Goal: Task Accomplishment & Management: Complete application form

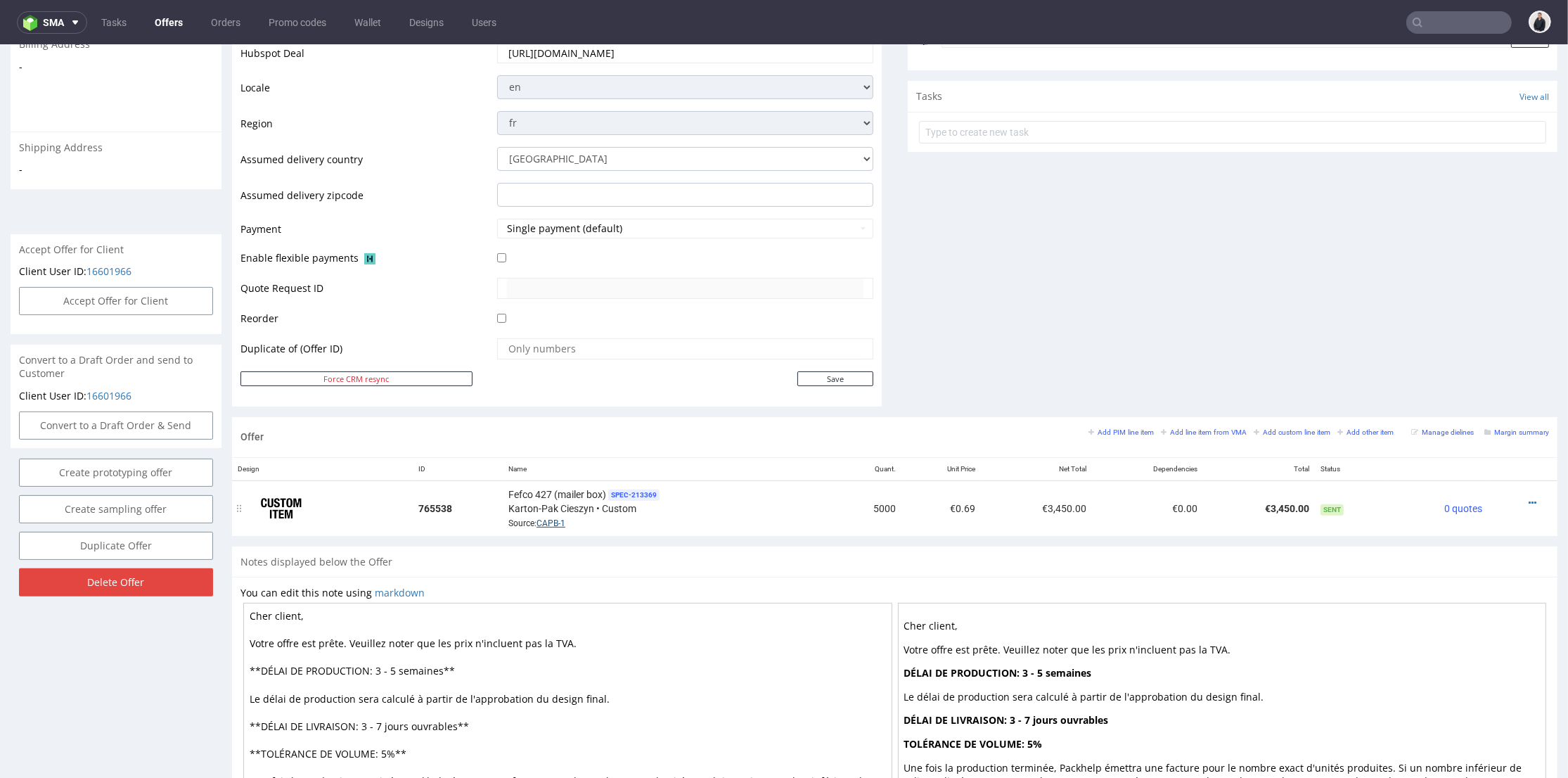
scroll to position [78, 0]
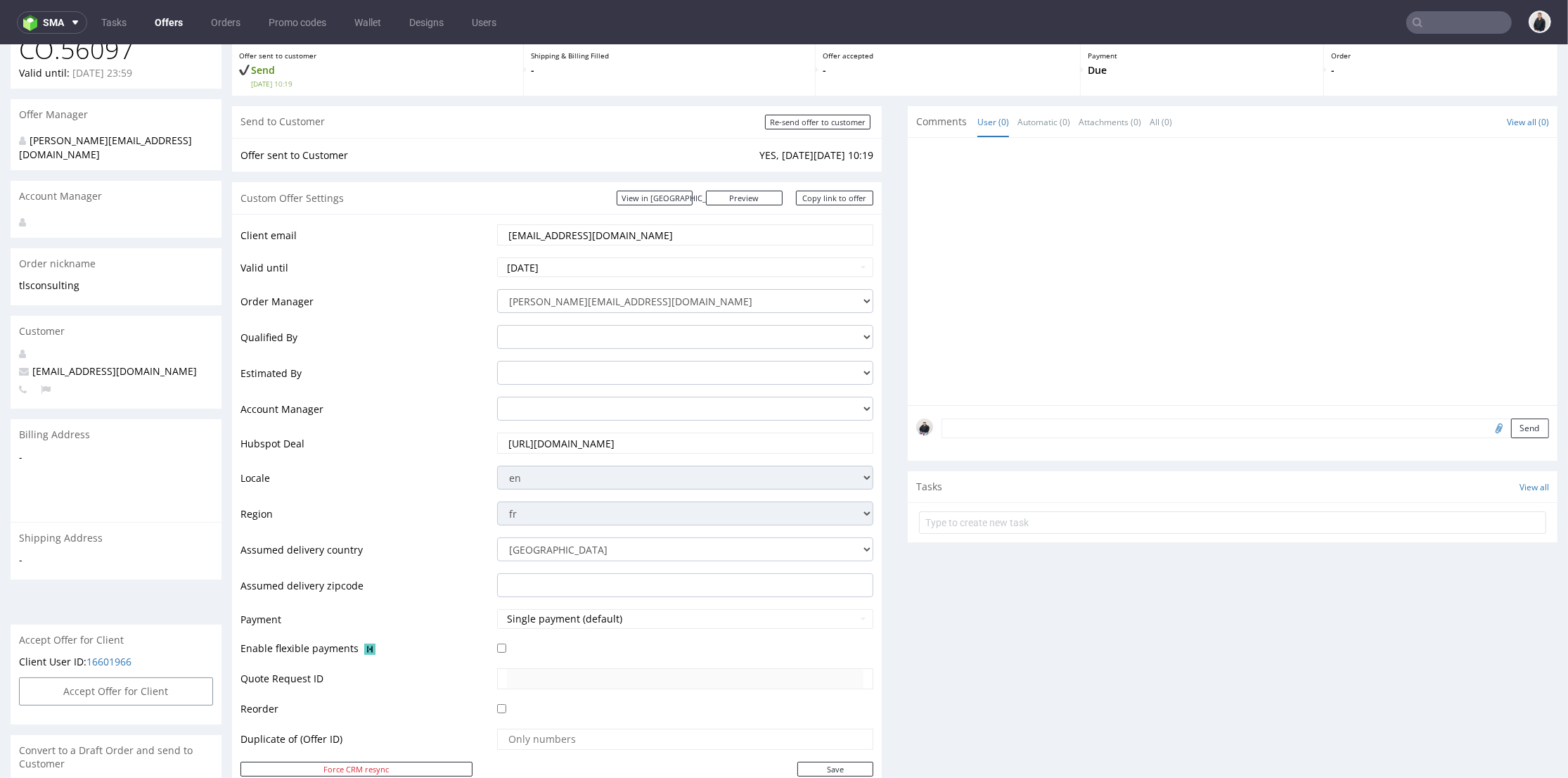
drag, startPoint x: 490, startPoint y: 244, endPoint x: 418, endPoint y: 242, distance: 72.0
click at [383, 260] on tbody "Client email [EMAIL_ADDRESS][DOMAIN_NAME] Valid until [DATE] Order Manager [PER…" at bounding box center [556, 500] width 632 height 554
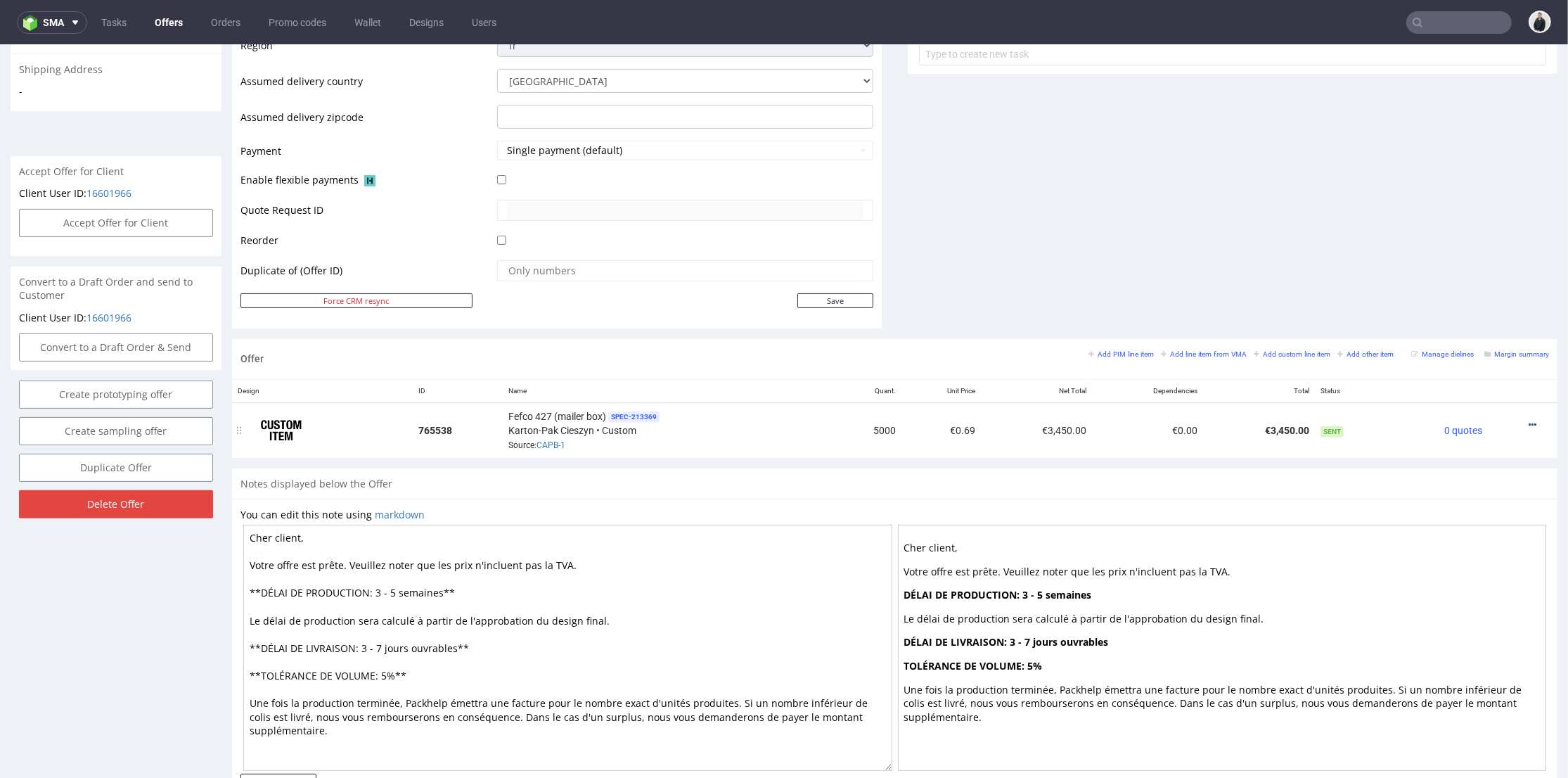
click at [1529, 426] on icon at bounding box center [1532, 425] width 8 height 10
click at [1451, 272] on span "Edit item price" at bounding box center [1469, 269] width 113 height 14
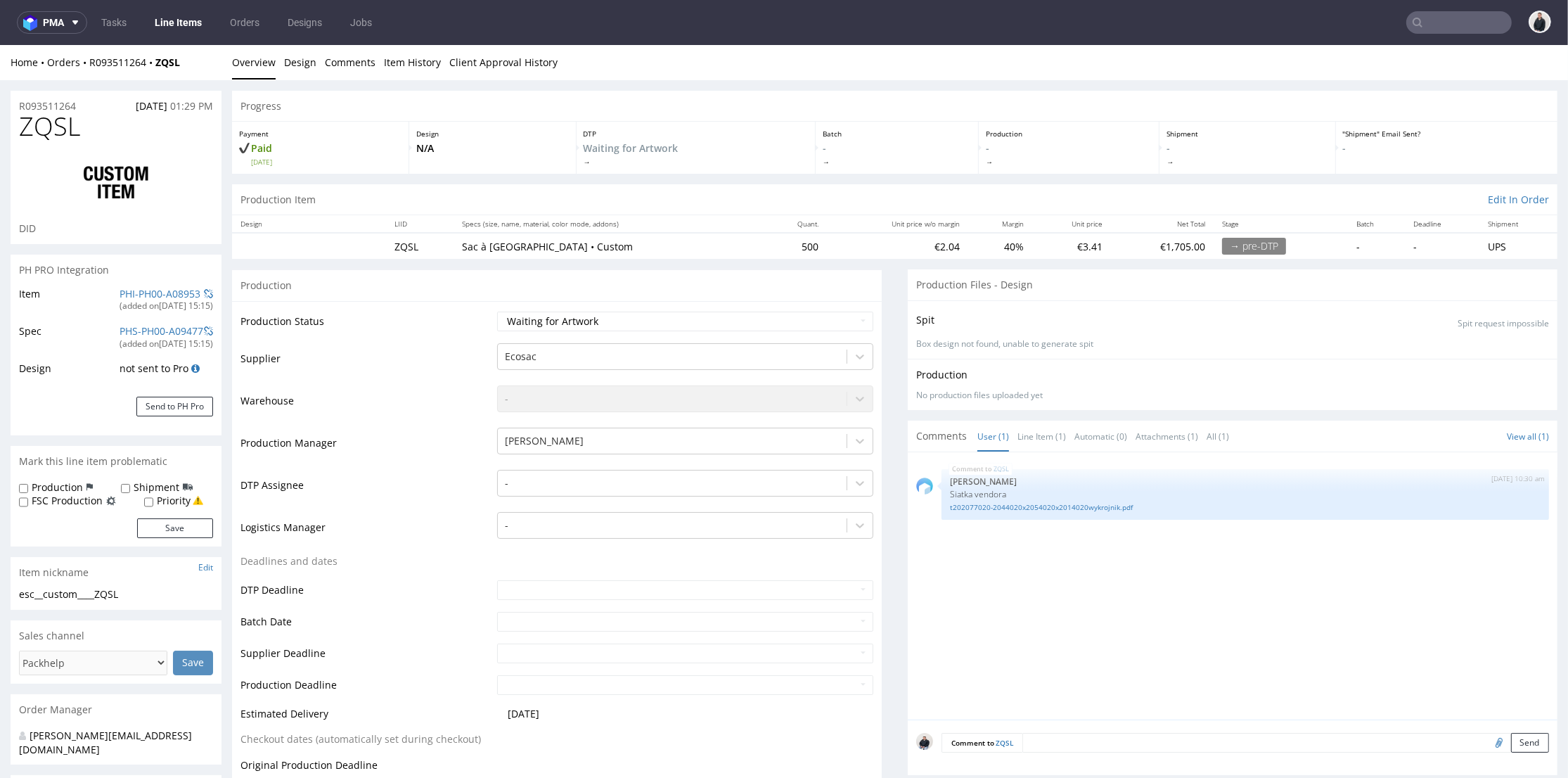
scroll to position [625, 0]
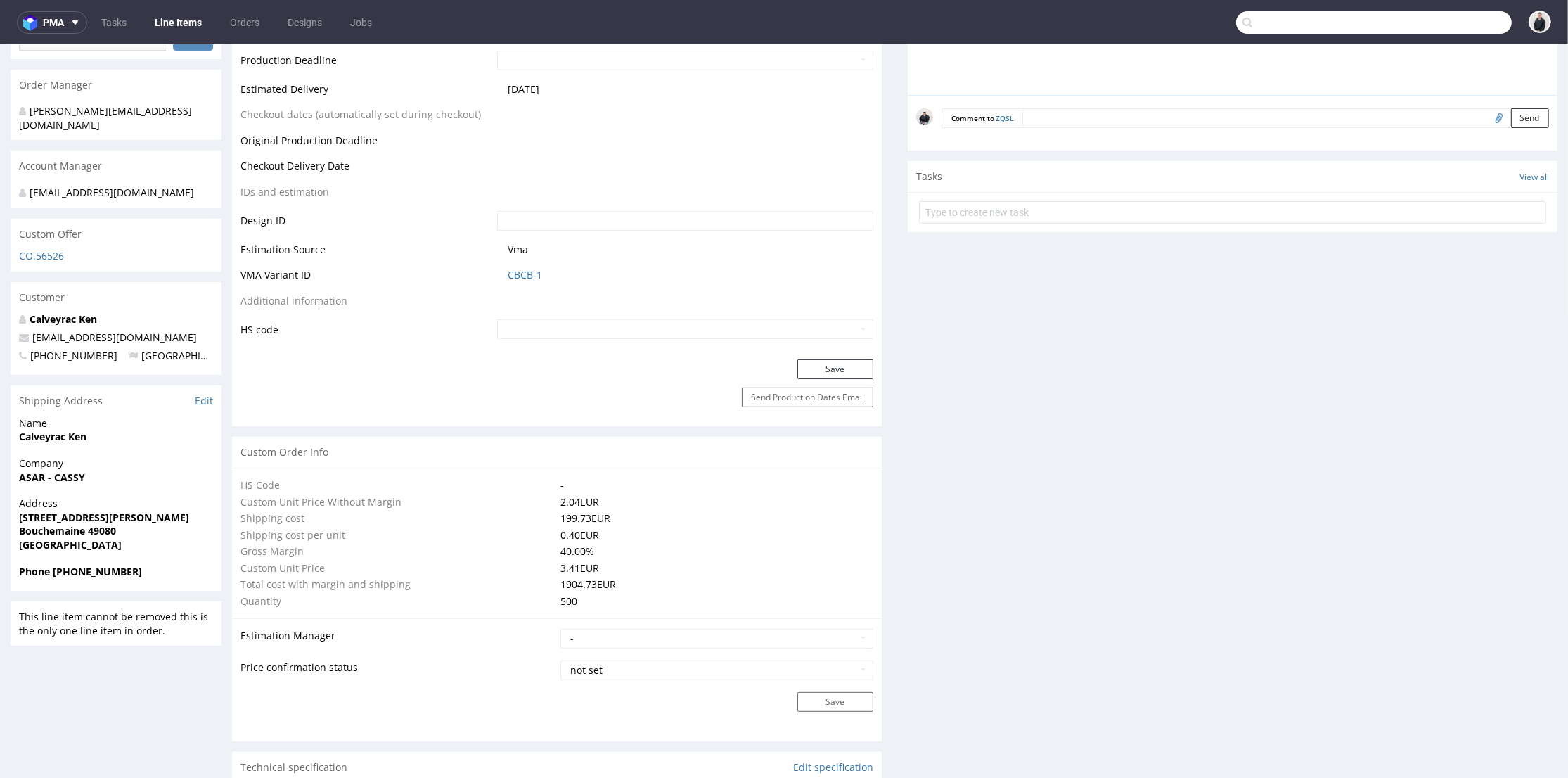
click at [1440, 26] on input "text" at bounding box center [1373, 23] width 276 height 23
paste input "[EMAIL_ADDRESS][DOMAIN_NAME]"
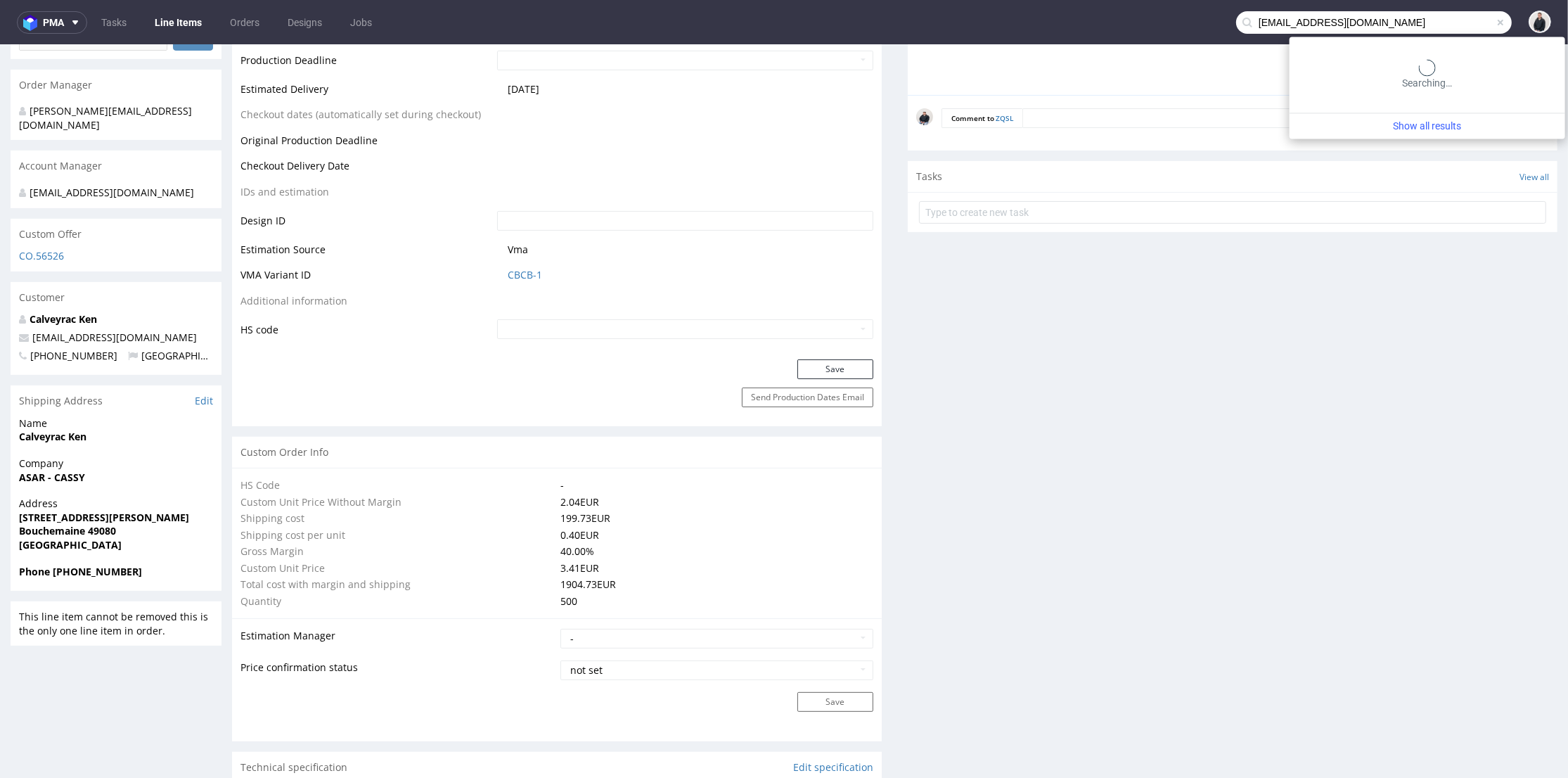
type input "[EMAIL_ADDRESS][DOMAIN_NAME]"
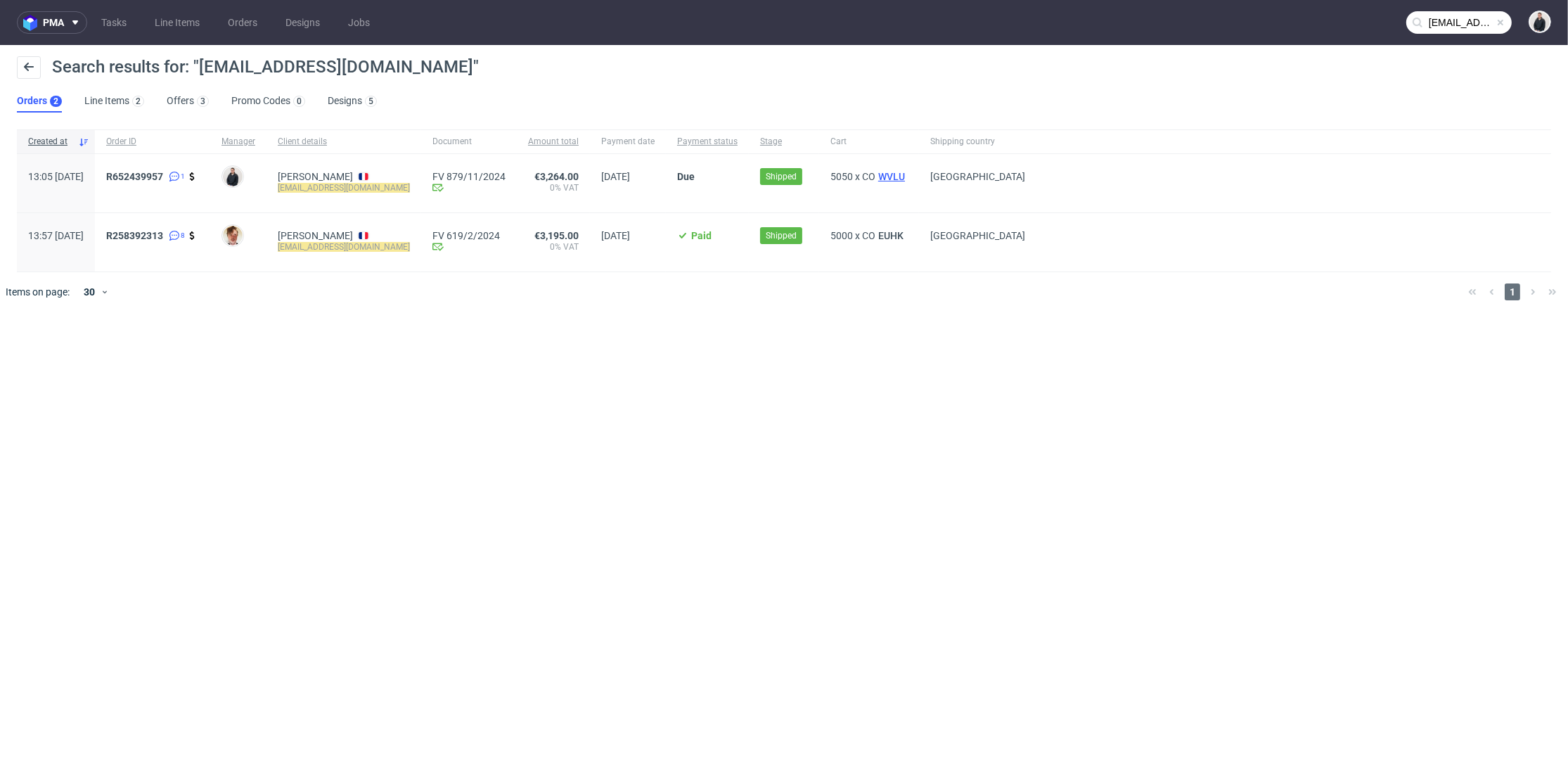
click at [908, 173] on span "WVLU" at bounding box center [891, 177] width 32 height 11
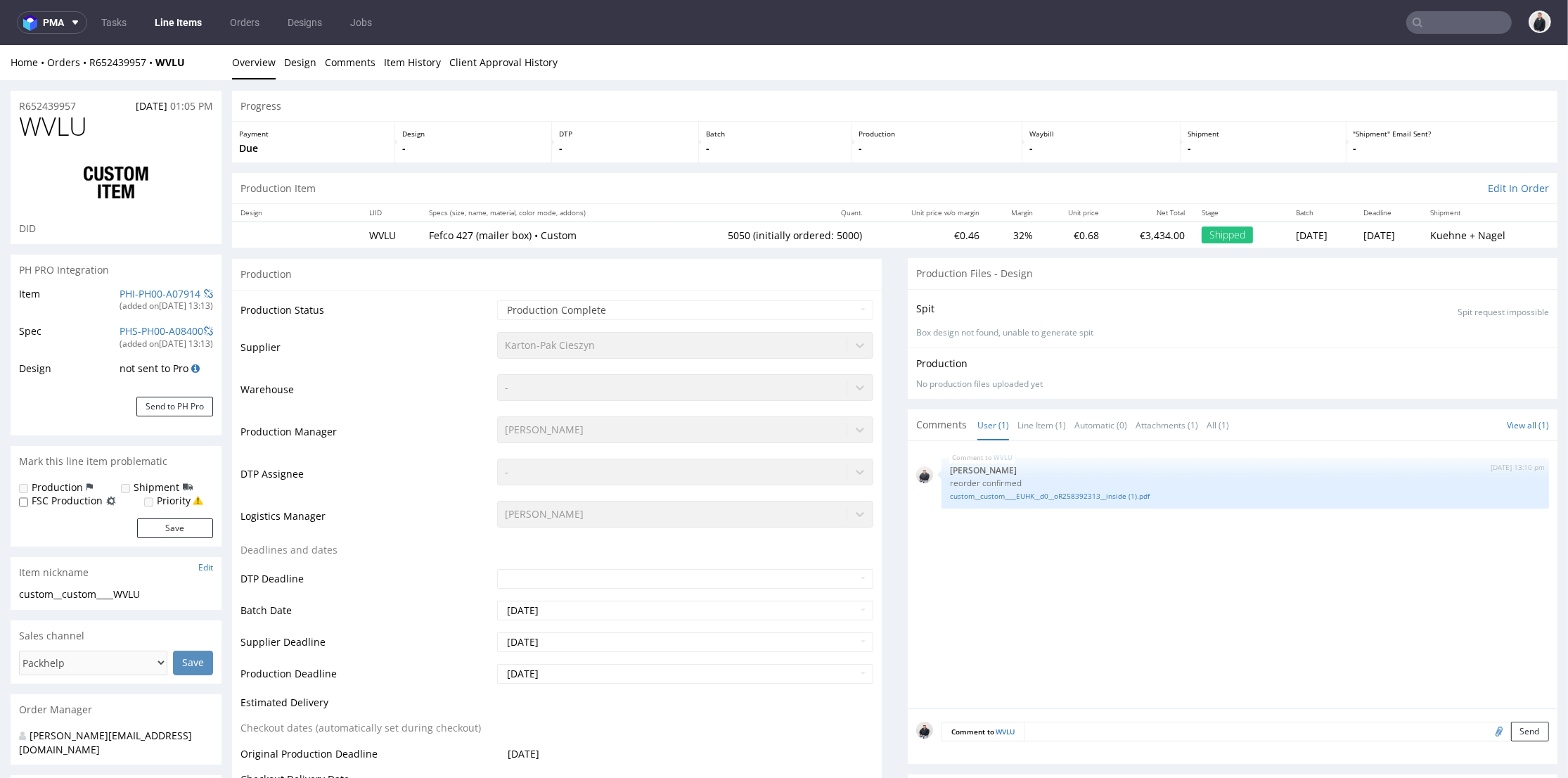
select select "in_progress"
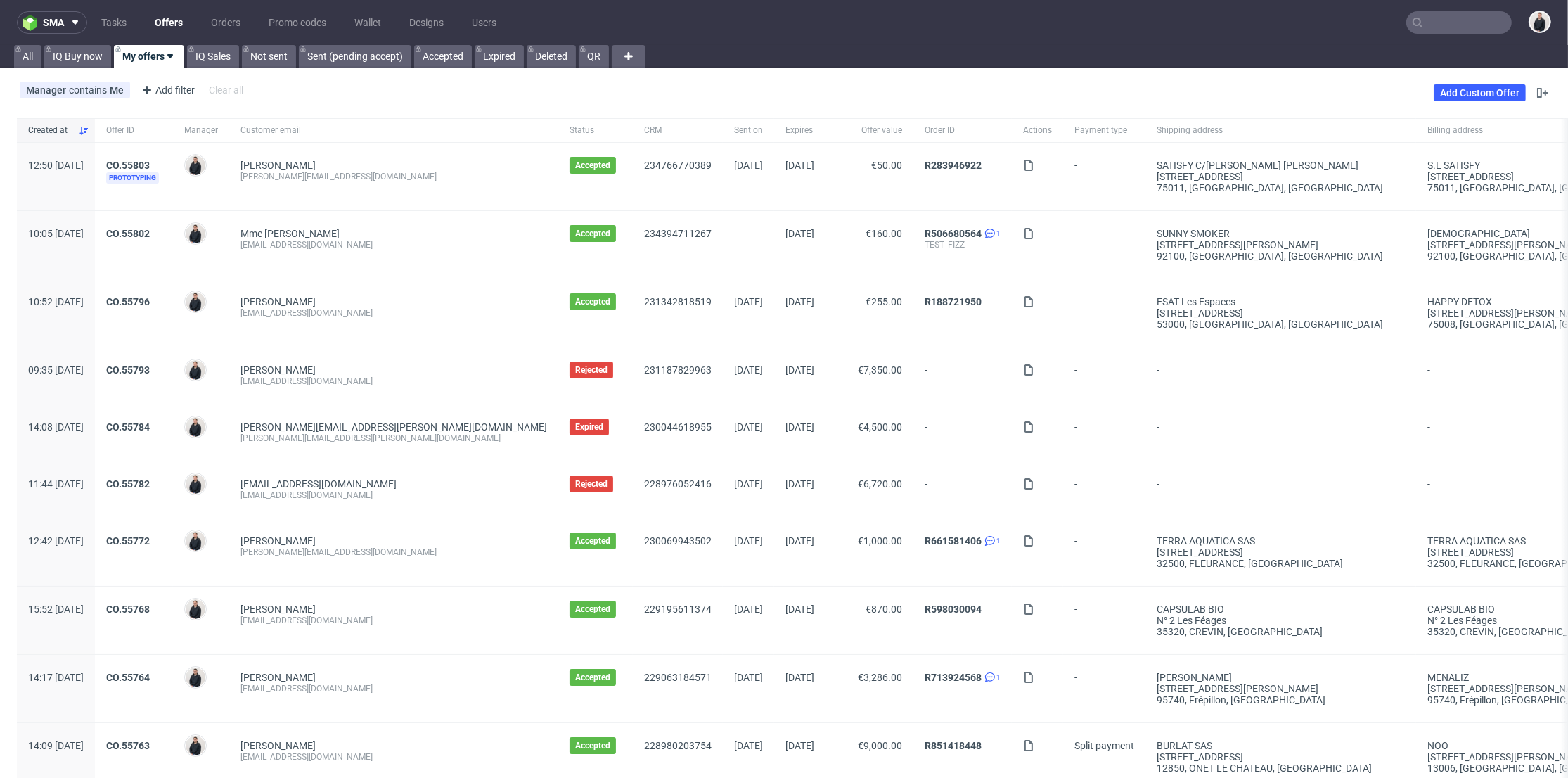
click at [1443, 21] on input "text" at bounding box center [1459, 23] width 106 height 23
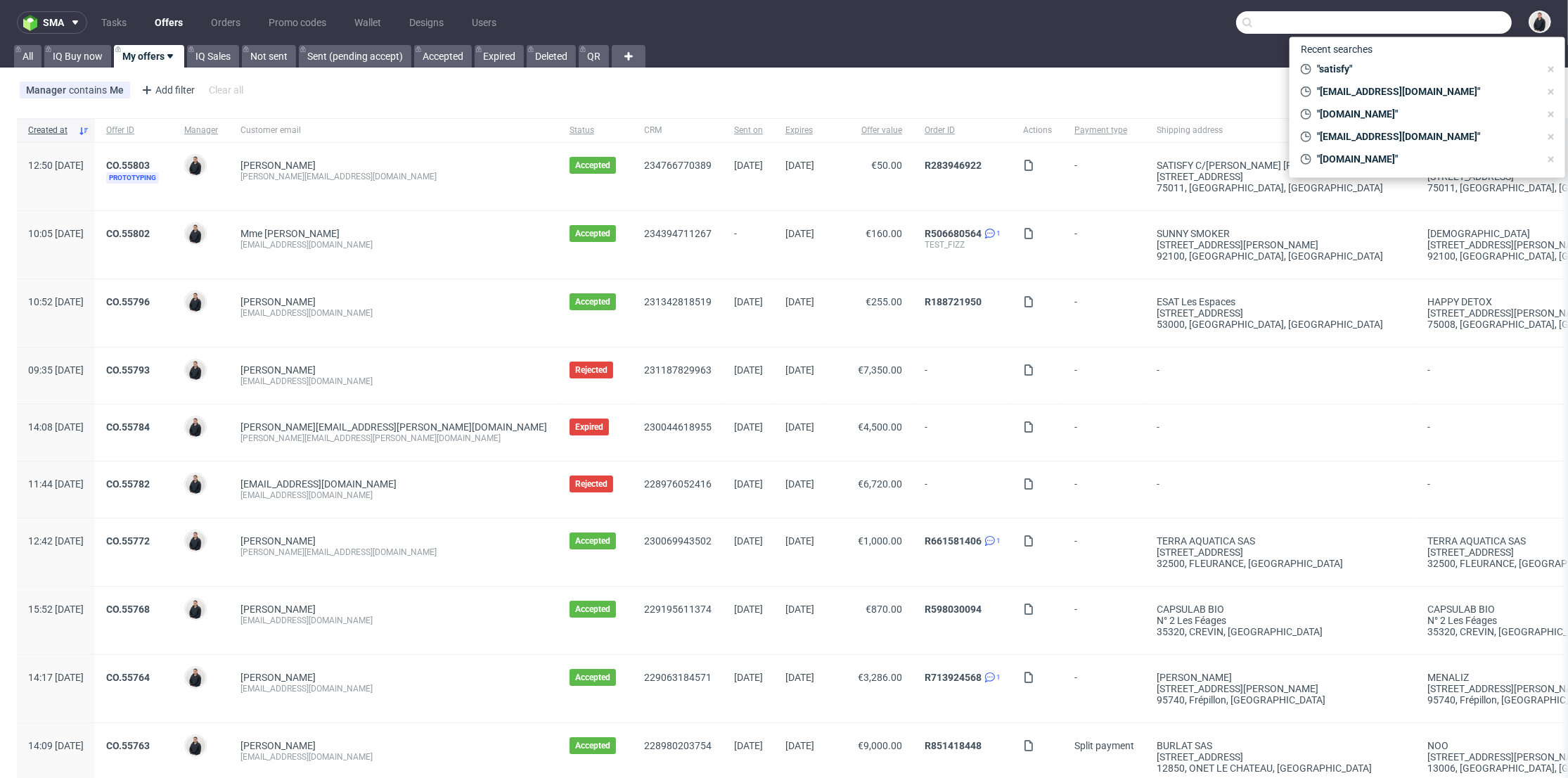
click at [166, 16] on link "Offers" at bounding box center [168, 23] width 45 height 23
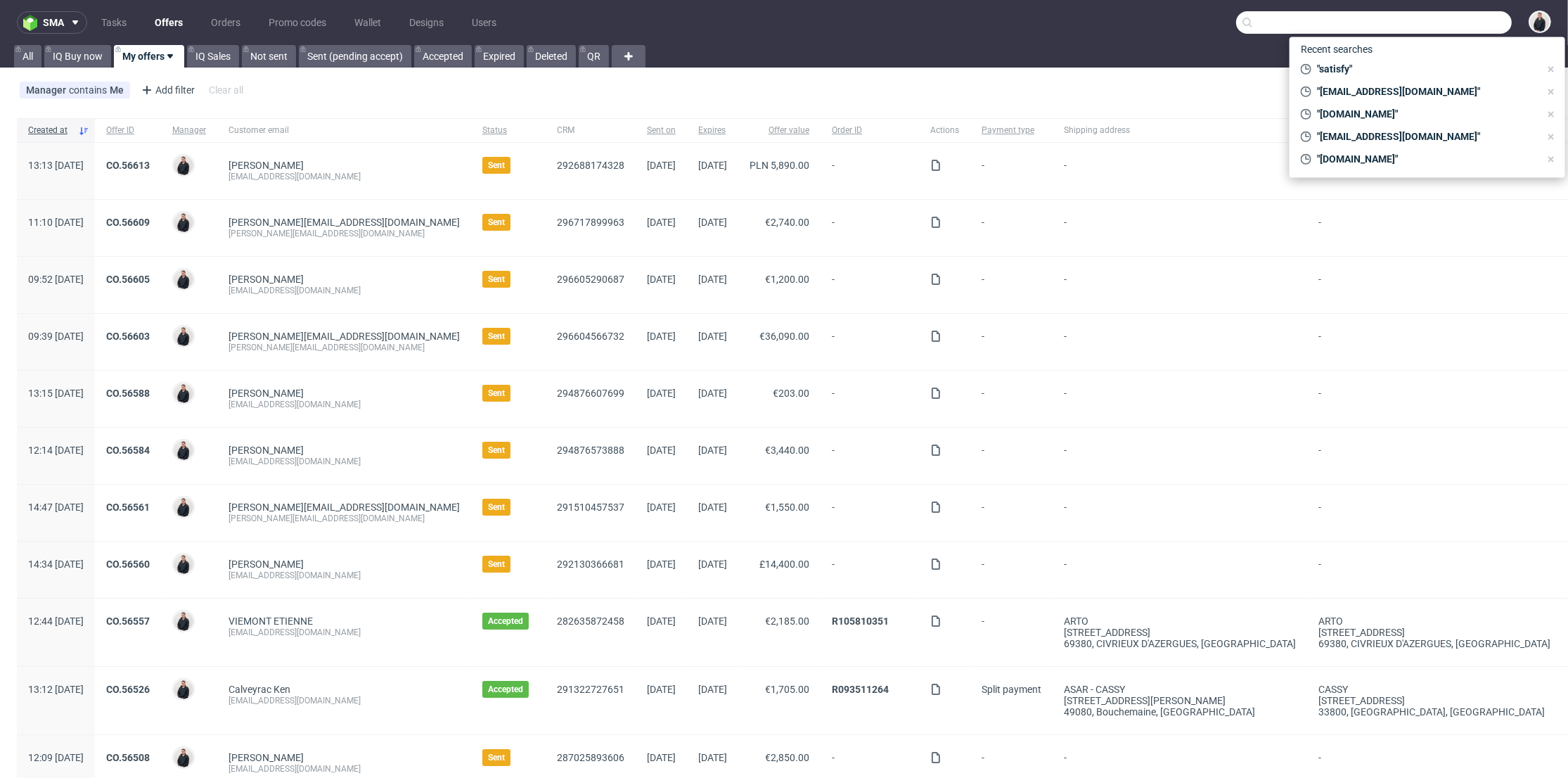
click at [1216, 86] on div "Manager contains Me Add filter Hide filters Clear all Add Custom Offer" at bounding box center [784, 93] width 1568 height 39
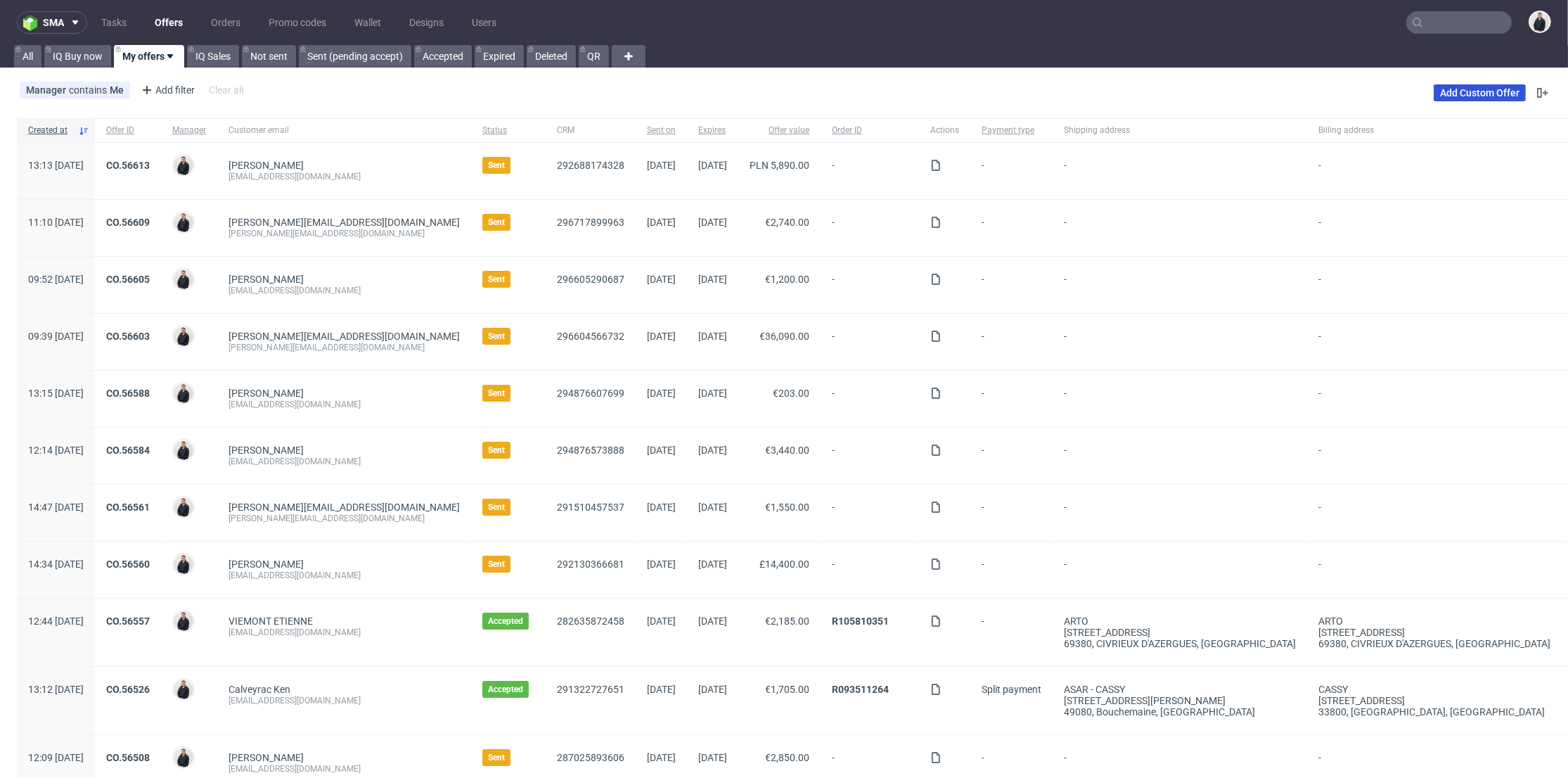
click at [1483, 94] on link "Add Custom Offer" at bounding box center [1480, 93] width 92 height 17
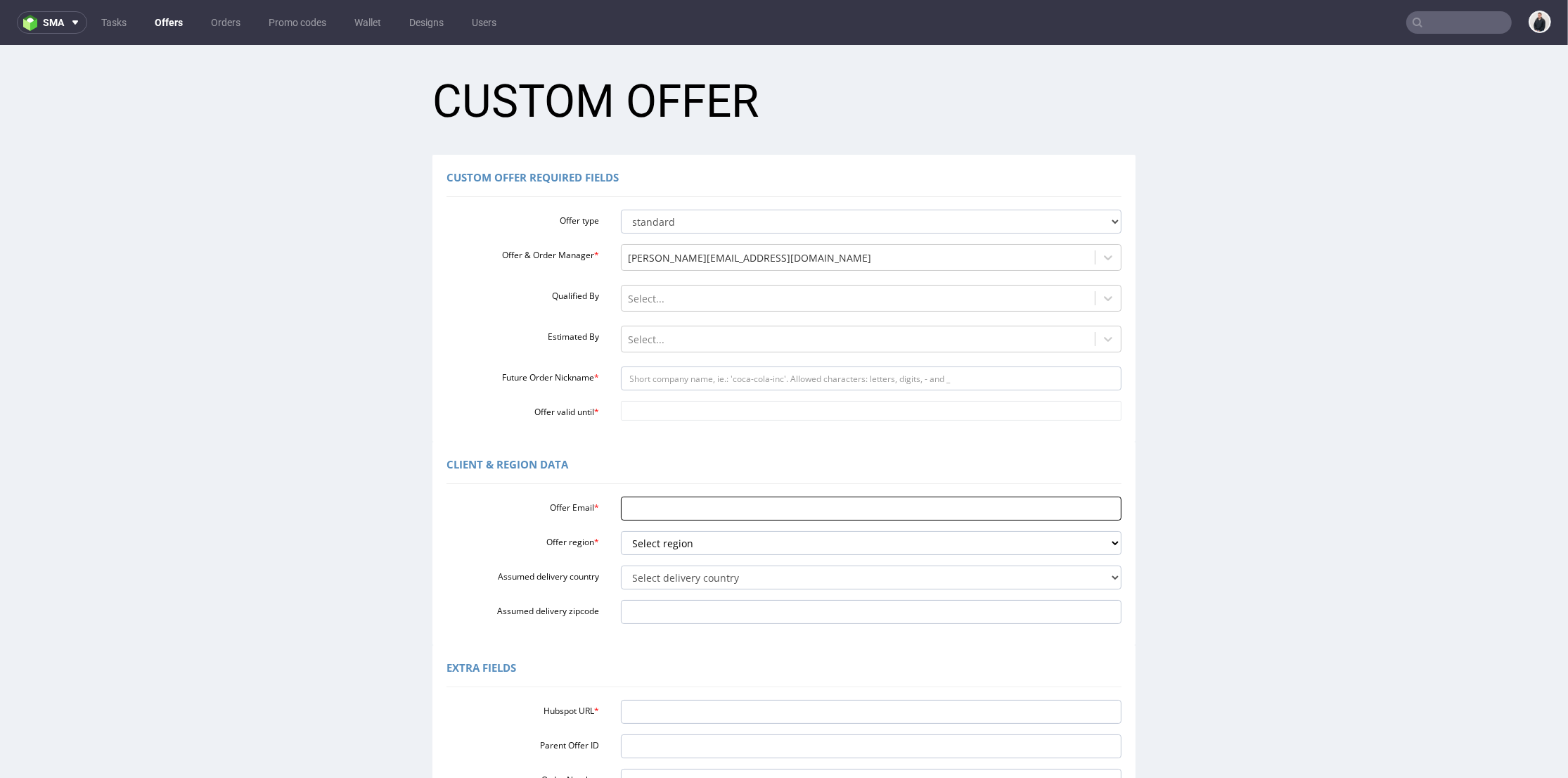
click at [657, 505] on input "Offer Email *" at bounding box center [871, 508] width 501 height 24
paste input "sarah.posch@justamazingbv.com"
type input "sarah.posch@justamazingbv.com"
click at [670, 546] on select "Select region eu gb de pl fr it es" at bounding box center [871, 543] width 501 height 24
click at [621, 531] on select "Select region eu gb de pl fr it es" at bounding box center [871, 543] width 501 height 24
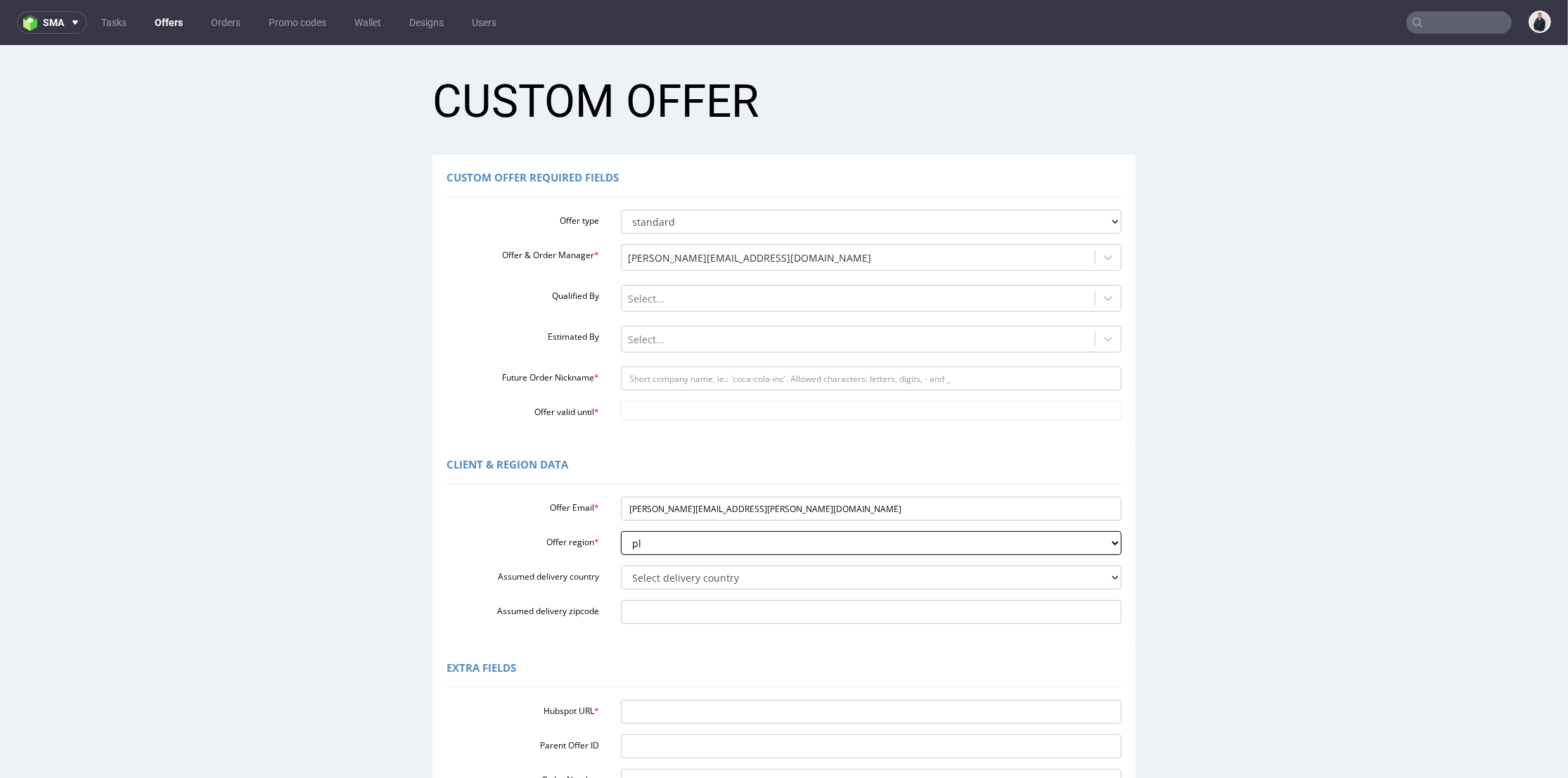
click at [672, 538] on select "Select region eu gb de pl fr it es" at bounding box center [871, 543] width 501 height 24
select select "eu"
click at [621, 531] on select "Select region eu gb de pl fr it es" at bounding box center [871, 543] width 501 height 24
click at [687, 545] on select "Select region eu gb de pl fr it es" at bounding box center [871, 543] width 501 height 24
drag, startPoint x: 576, startPoint y: 561, endPoint x: 605, endPoint y: 569, distance: 30.1
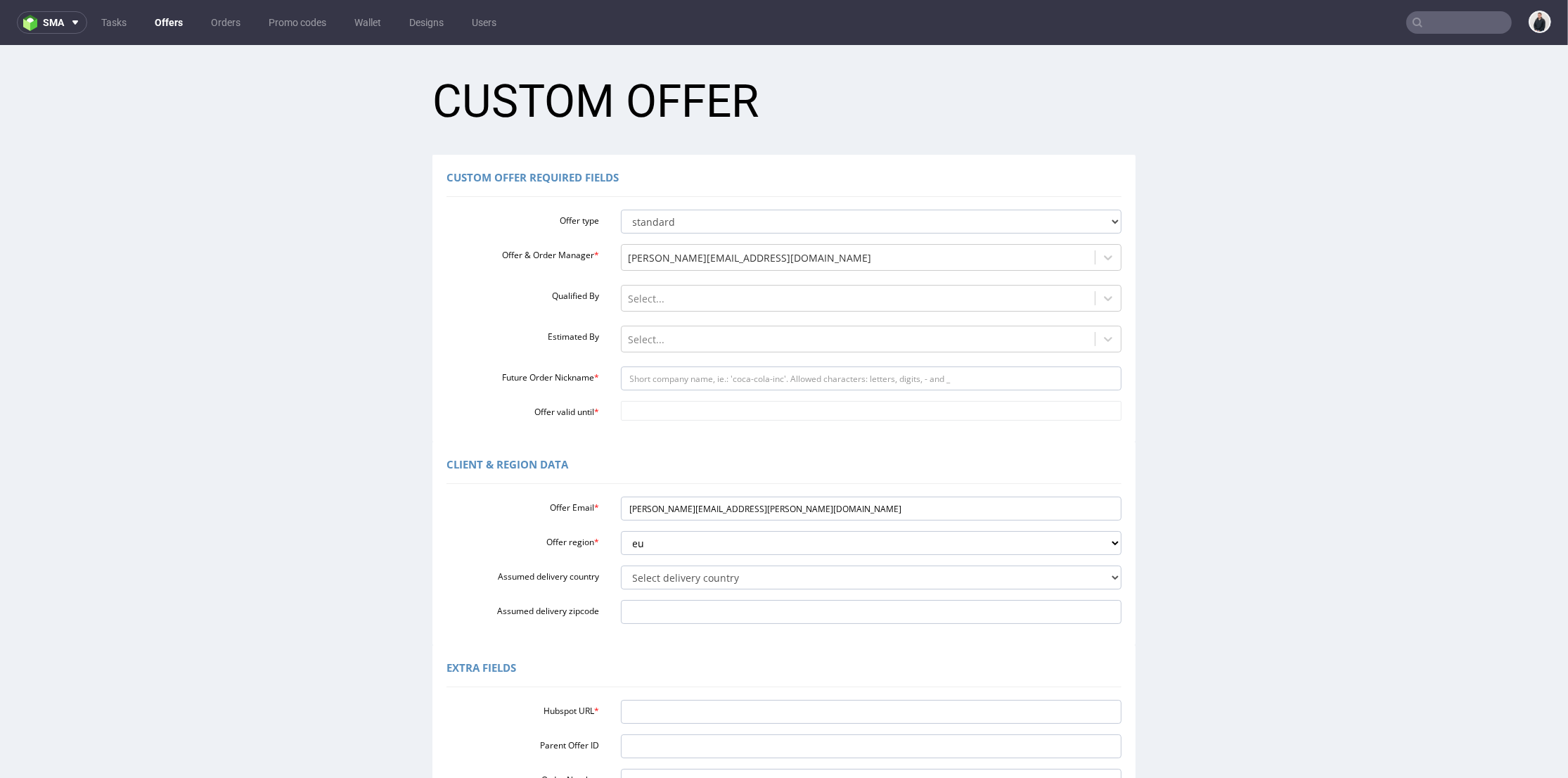
click at [576, 561] on div "Offer Email * sarah.posch@justamazingbv.com Offer region * Select region eu gb …" at bounding box center [784, 557] width 675 height 133
click at [628, 573] on select "Select delivery country Andorra Afghanistan Anguilla Albania Armenia Antarctica…" at bounding box center [871, 578] width 501 height 24
click at [621, 565] on select "Select delivery country Andorra Afghanistan Anguilla Albania Armenia Antarctica…" at bounding box center [871, 578] width 501 height 24
click at [645, 580] on select "Select delivery country Andorra Afghanistan Anguilla Albania Armenia Antarctica…" at bounding box center [871, 578] width 501 height 24
select select "179"
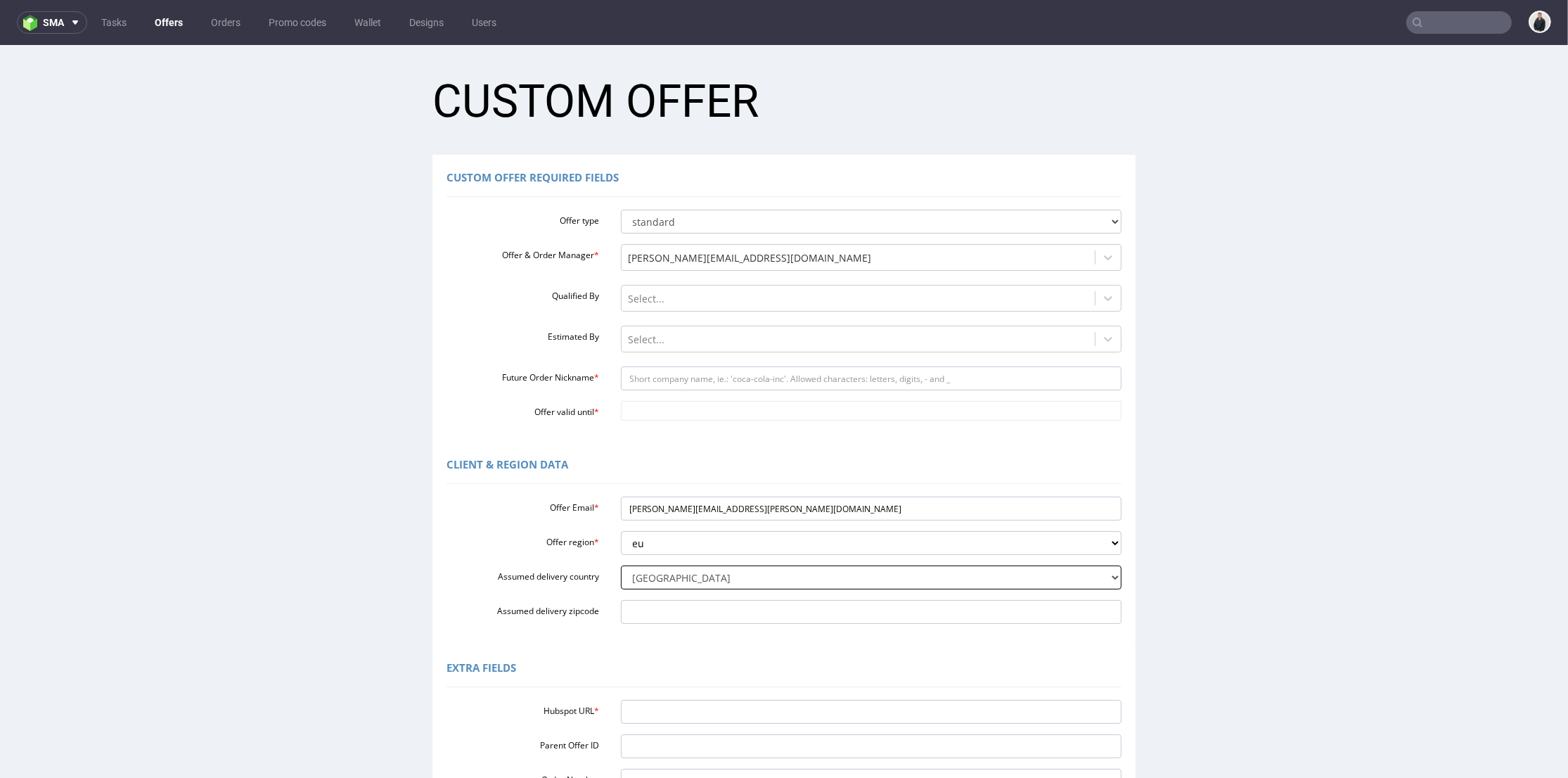
click at [621, 565] on select "Select delivery country Andorra Afghanistan Anguilla Albania Armenia Antarctica…" at bounding box center [871, 578] width 501 height 24
click at [581, 444] on div "Client & Region data Offer Email * sarah.posch@justamazingbv.com Offer region *…" at bounding box center [784, 543] width 703 height 203
drag, startPoint x: 672, startPoint y: 506, endPoint x: 724, endPoint y: 460, distance: 69.4
click at [729, 510] on input "[PERSON_NAME][EMAIL_ADDRESS][PERSON_NAME][DOMAIN_NAME]" at bounding box center [871, 508] width 501 height 24
drag, startPoint x: 694, startPoint y: 382, endPoint x: 693, endPoint y: 392, distance: 10.0
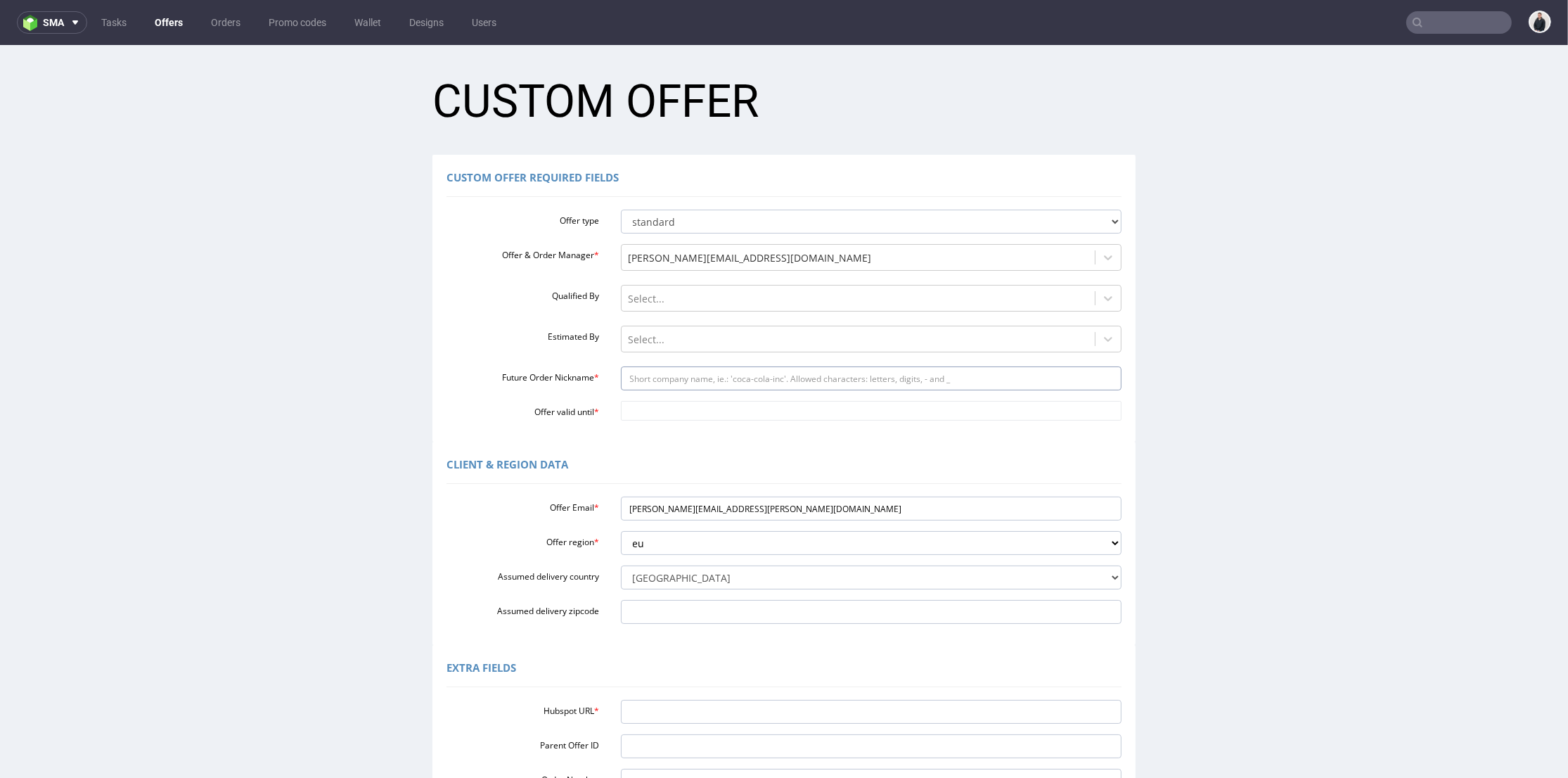
click at [695, 382] on input "Future Order Nickname *" at bounding box center [871, 379] width 501 height 24
paste input "justamazingbv"
type input "justamazingbv"
click at [686, 409] on input "Offer valid until *" at bounding box center [871, 411] width 501 height 20
click at [751, 393] on td "6" at bounding box center [752, 389] width 21 height 21
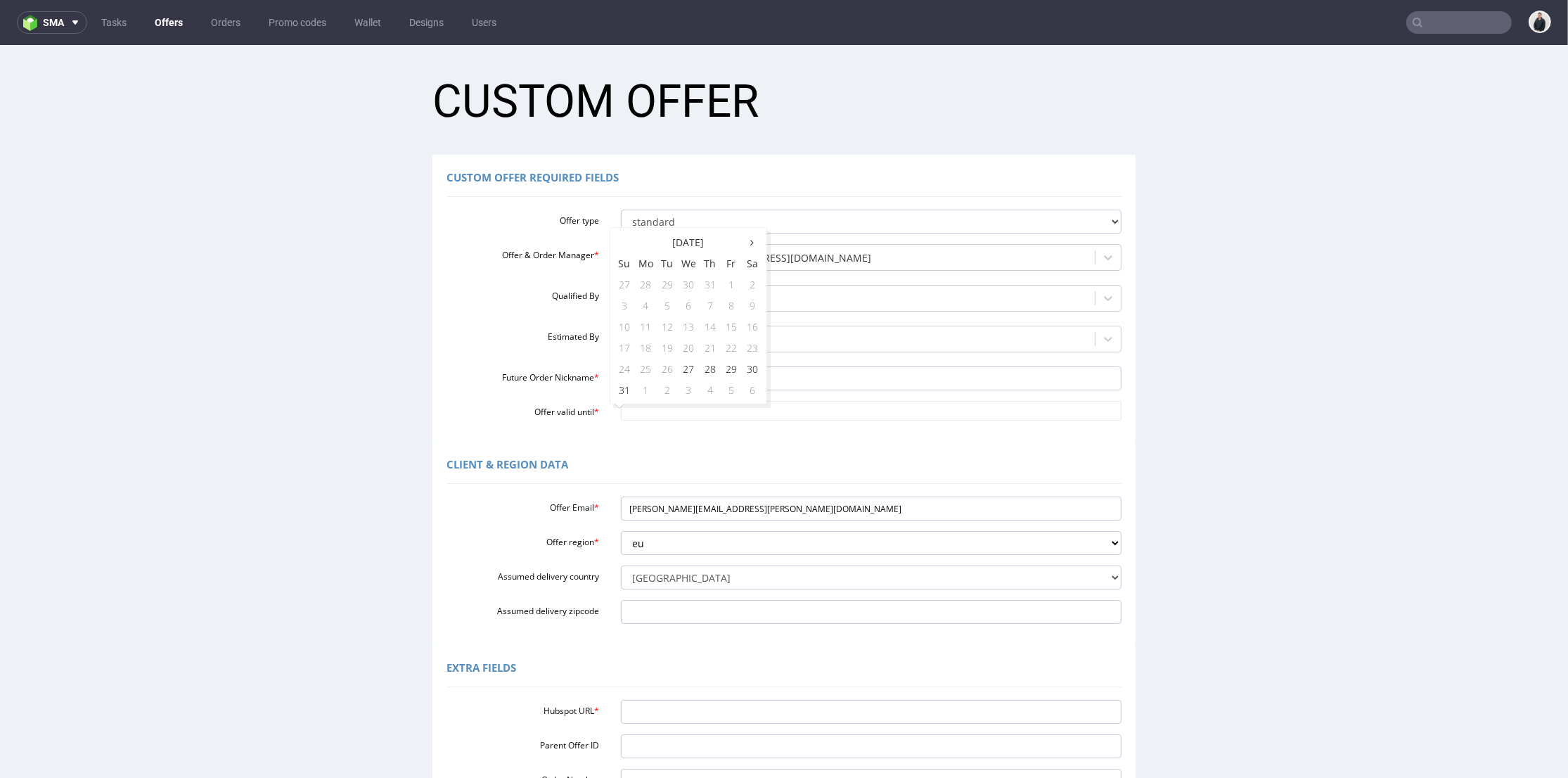
type input "2025-09-06"
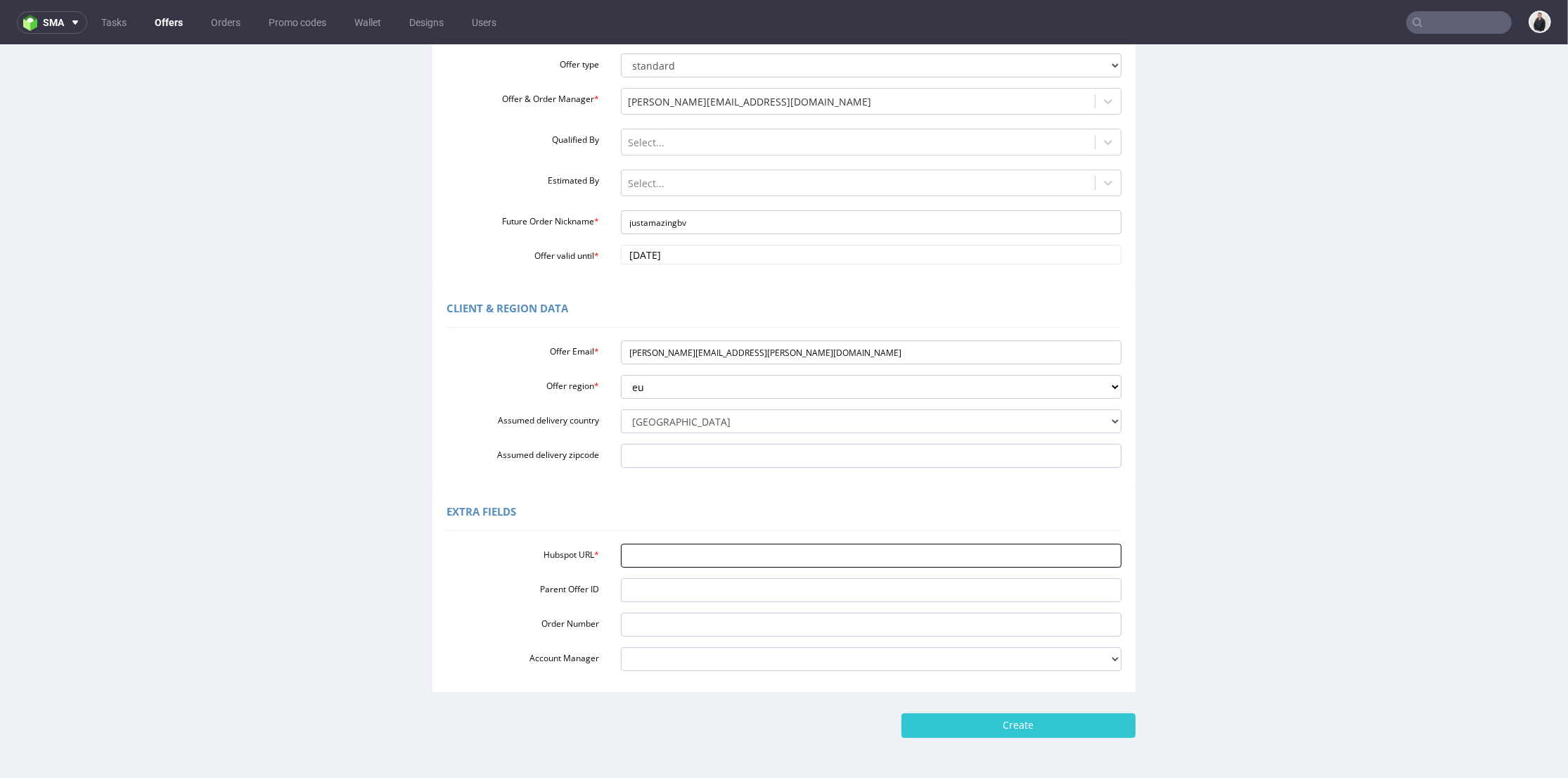
scroll to position [207, 0]
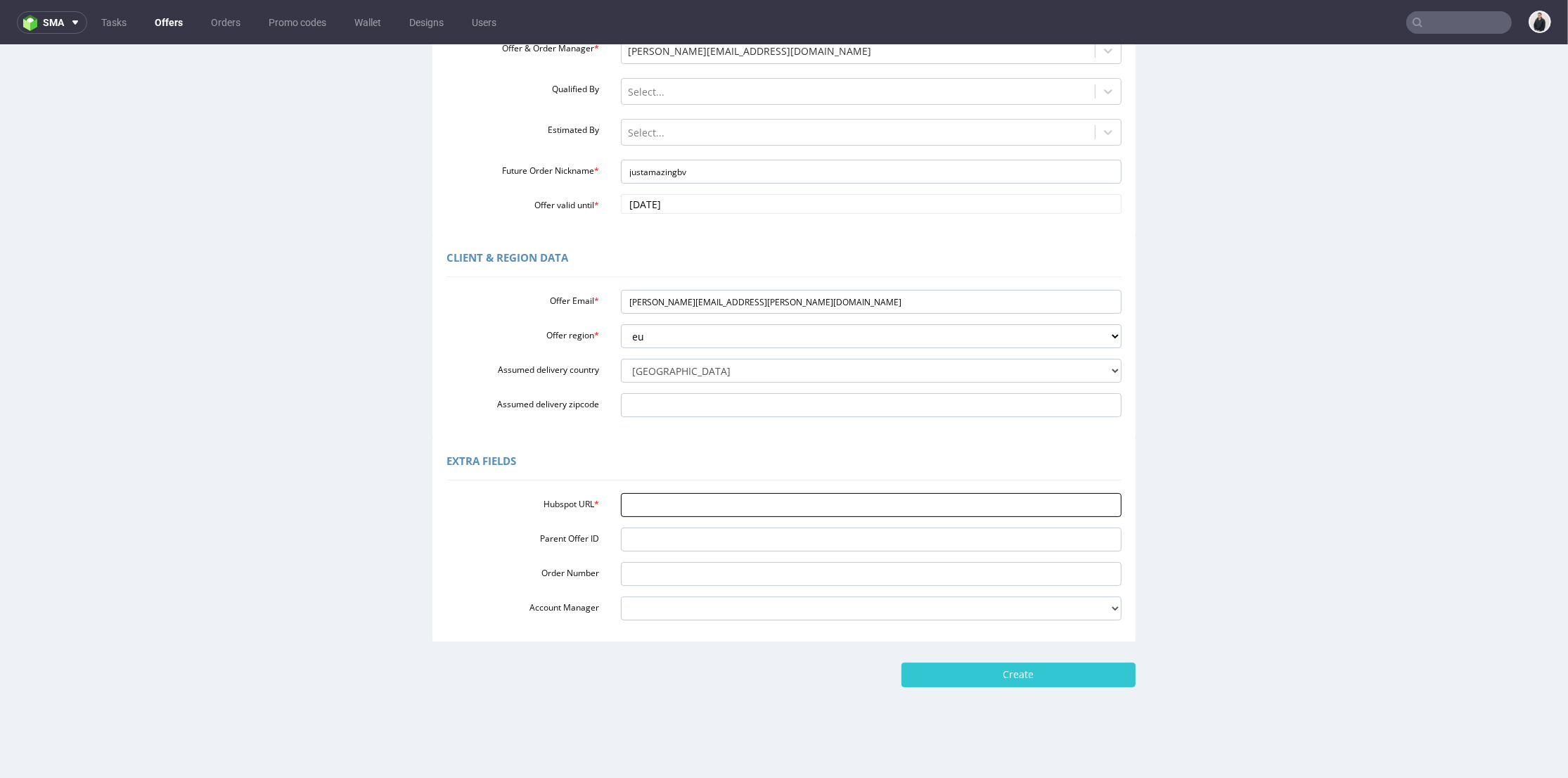
click at [710, 507] on input "Hubspot URL *" at bounding box center [871, 505] width 501 height 24
paste input "https://app-eu1.hubspot.com/contacts/25600958/record/0-3/295946222841/"
type input "https://app-eu1.hubspot.com/contacts/25600958/record/0-3/295946222841/"
click at [988, 675] on input "Create" at bounding box center [1018, 675] width 234 height 24
type input "Please wait..."
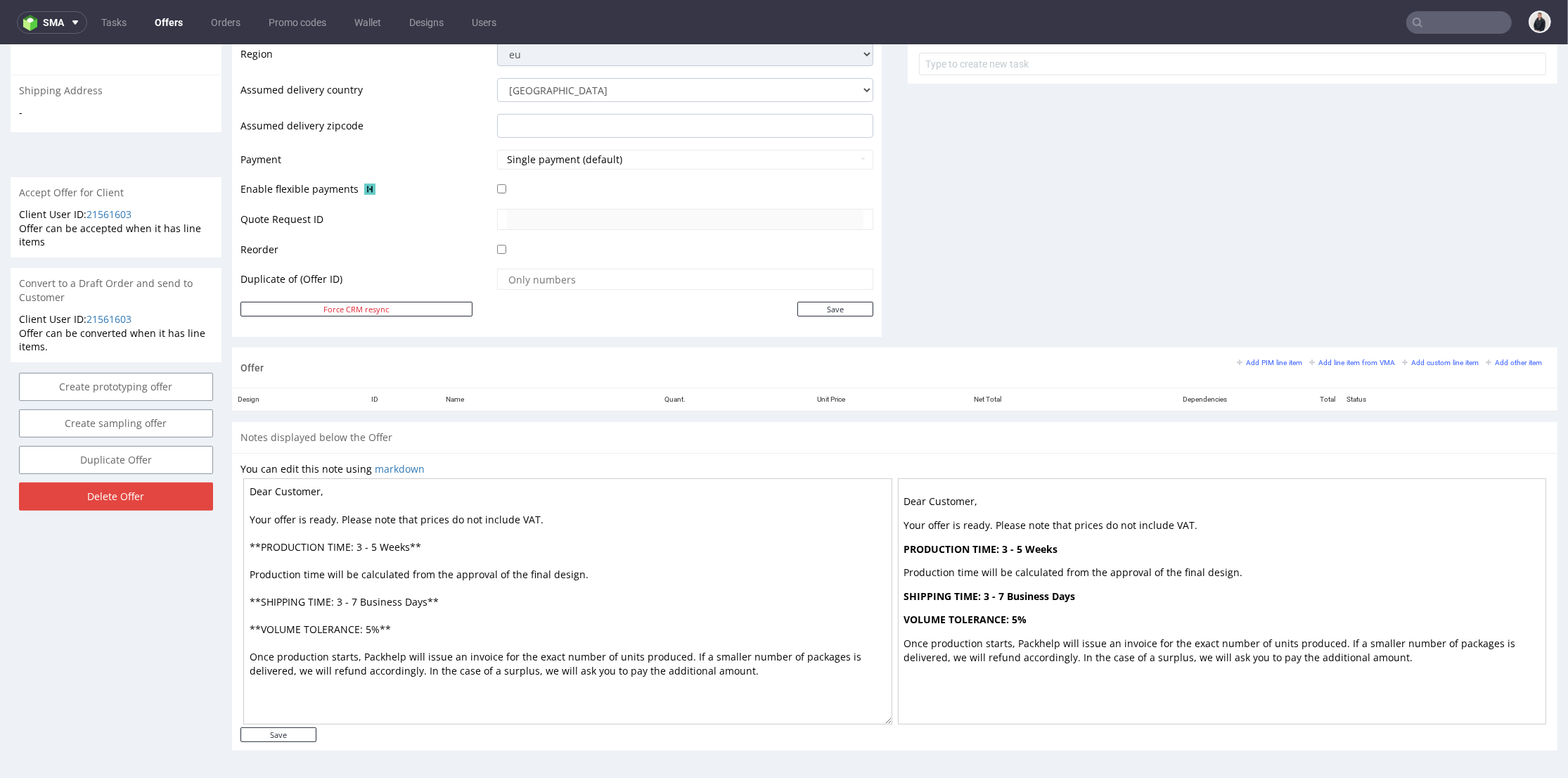
scroll to position [4, 0]
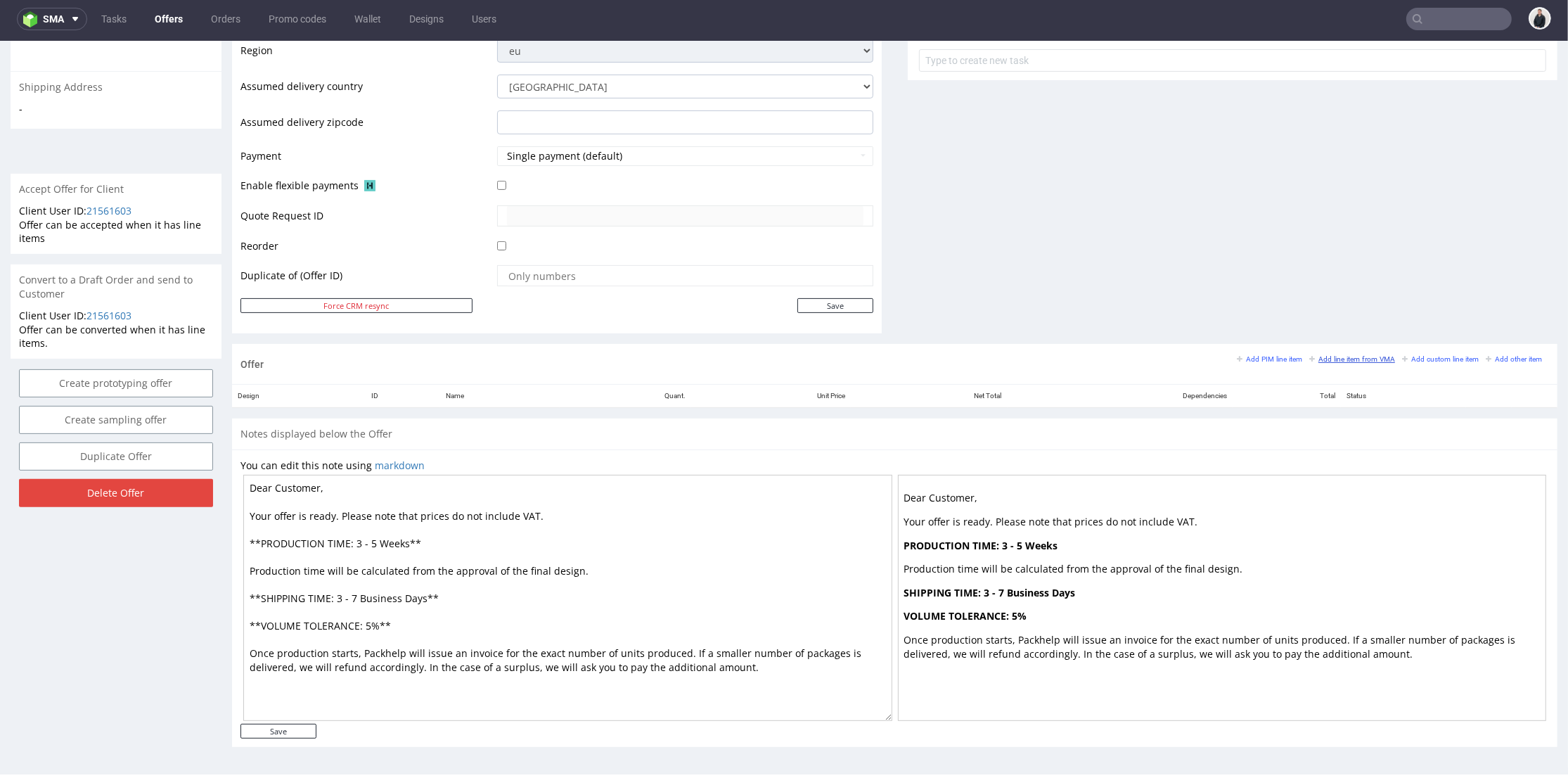
click at [1321, 355] on small "Add line item from VMA" at bounding box center [1352, 359] width 86 height 8
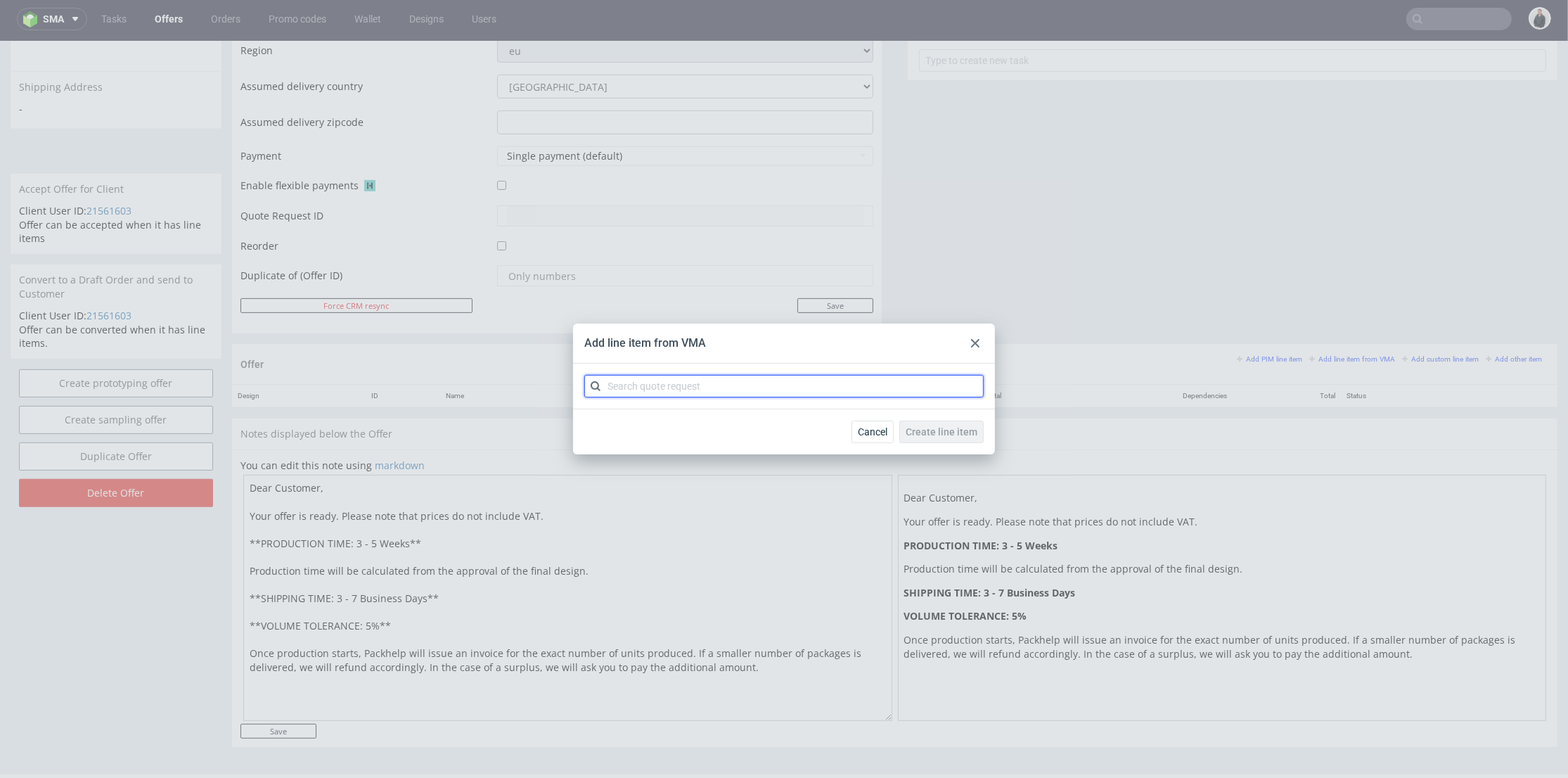
click at [640, 381] on input "text" at bounding box center [784, 387] width 399 height 23
type input "cbdy"
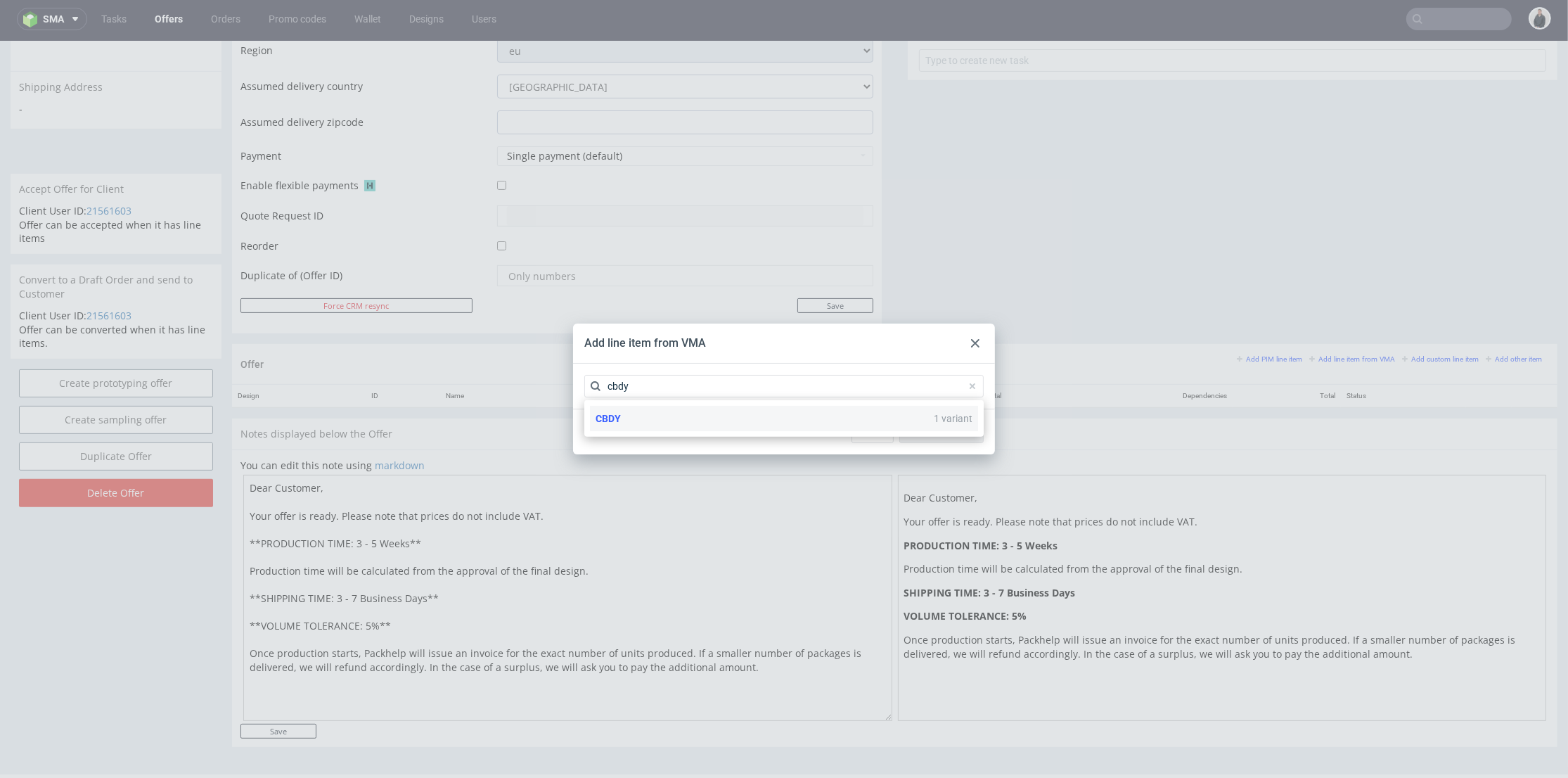
click at [650, 415] on div "CBDY 1 variant" at bounding box center [784, 418] width 388 height 25
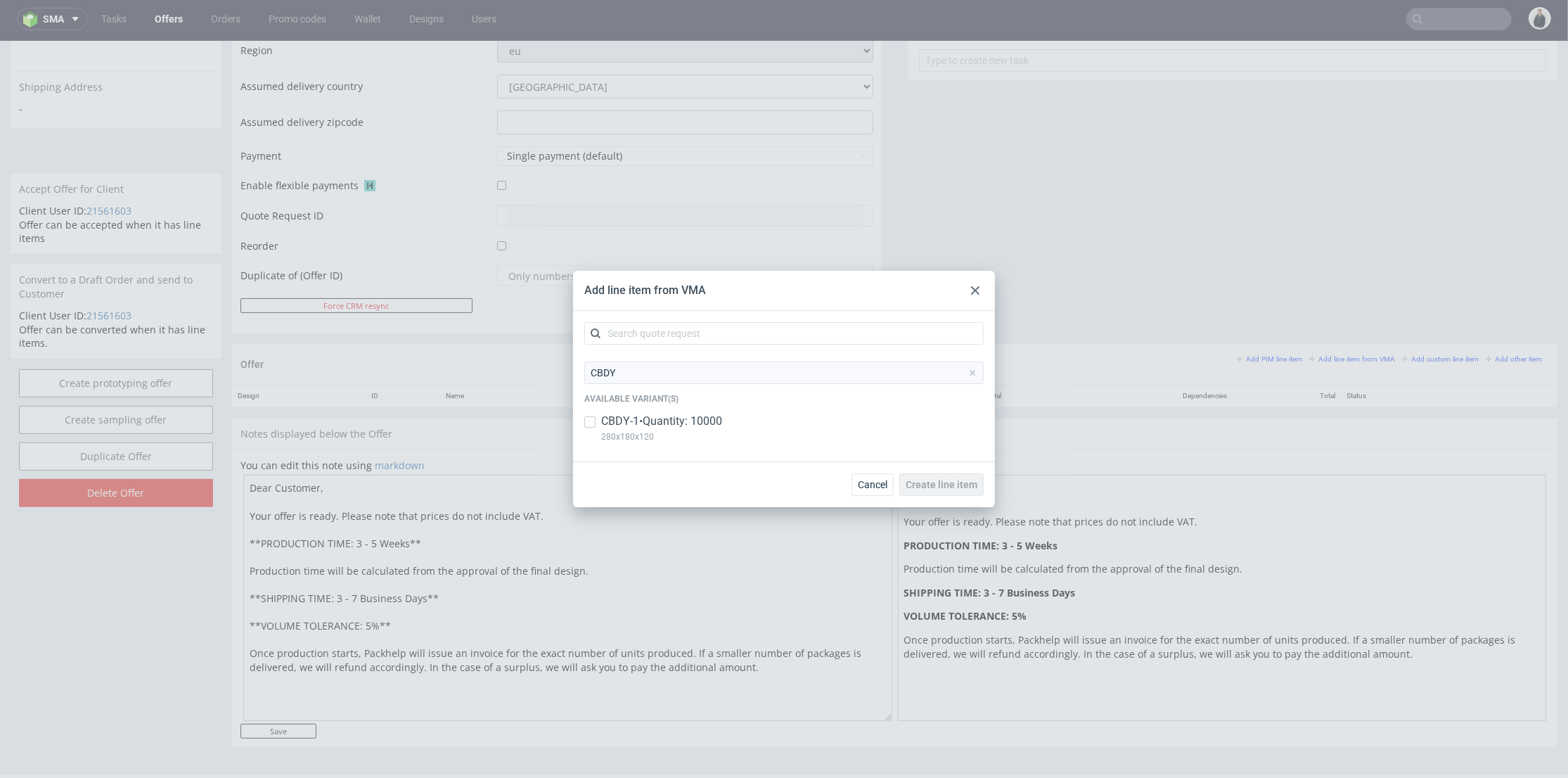
drag, startPoint x: 653, startPoint y: 421, endPoint x: 814, endPoint y: 440, distance: 162.1
click at [655, 421] on p "CBDY-1 • Quantity: 10000" at bounding box center [662, 421] width 121 height 16
checkbox input "true"
click at [975, 486] on span "Create line item" at bounding box center [941, 484] width 72 height 10
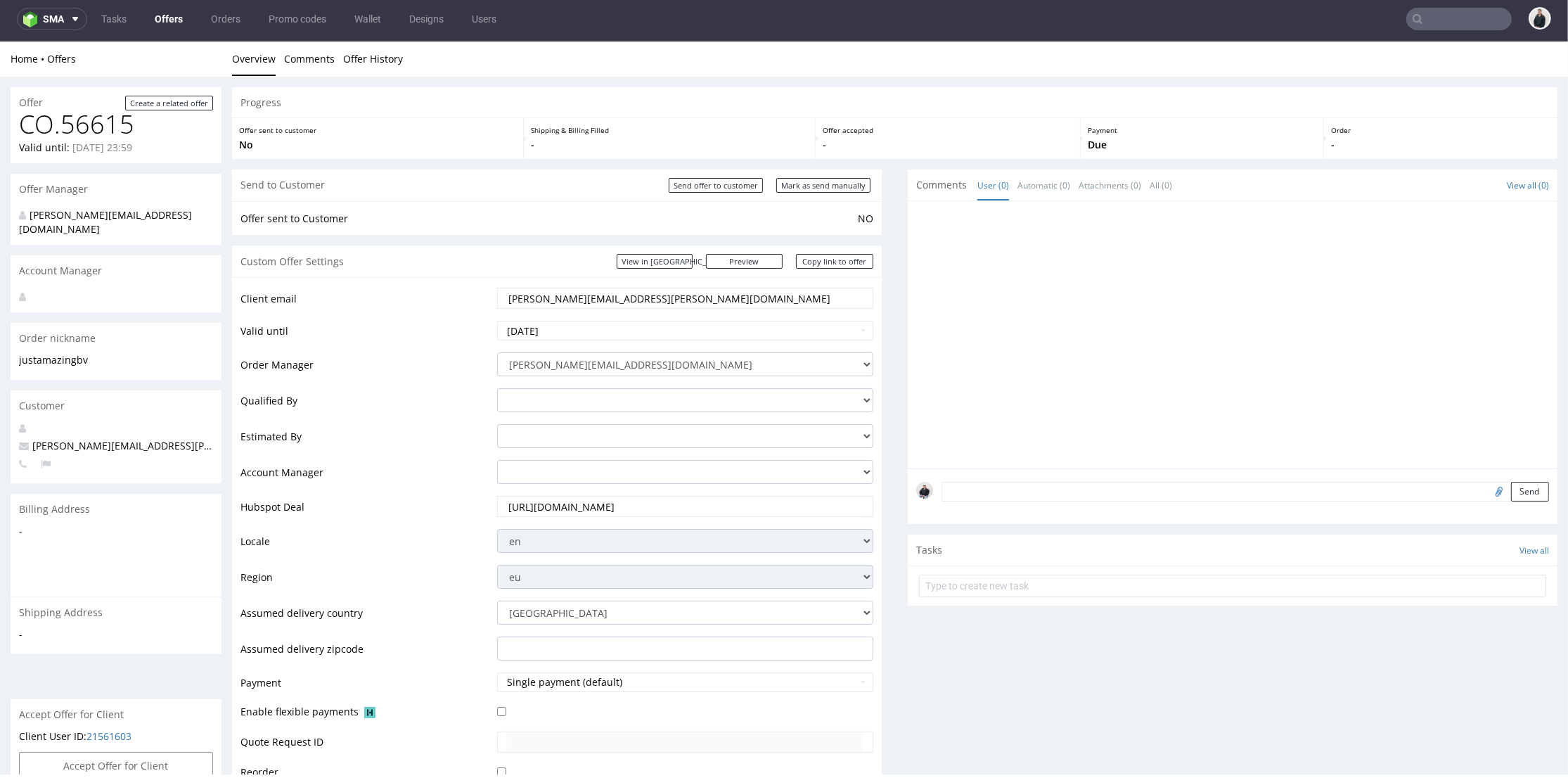
scroll to position [390, 0]
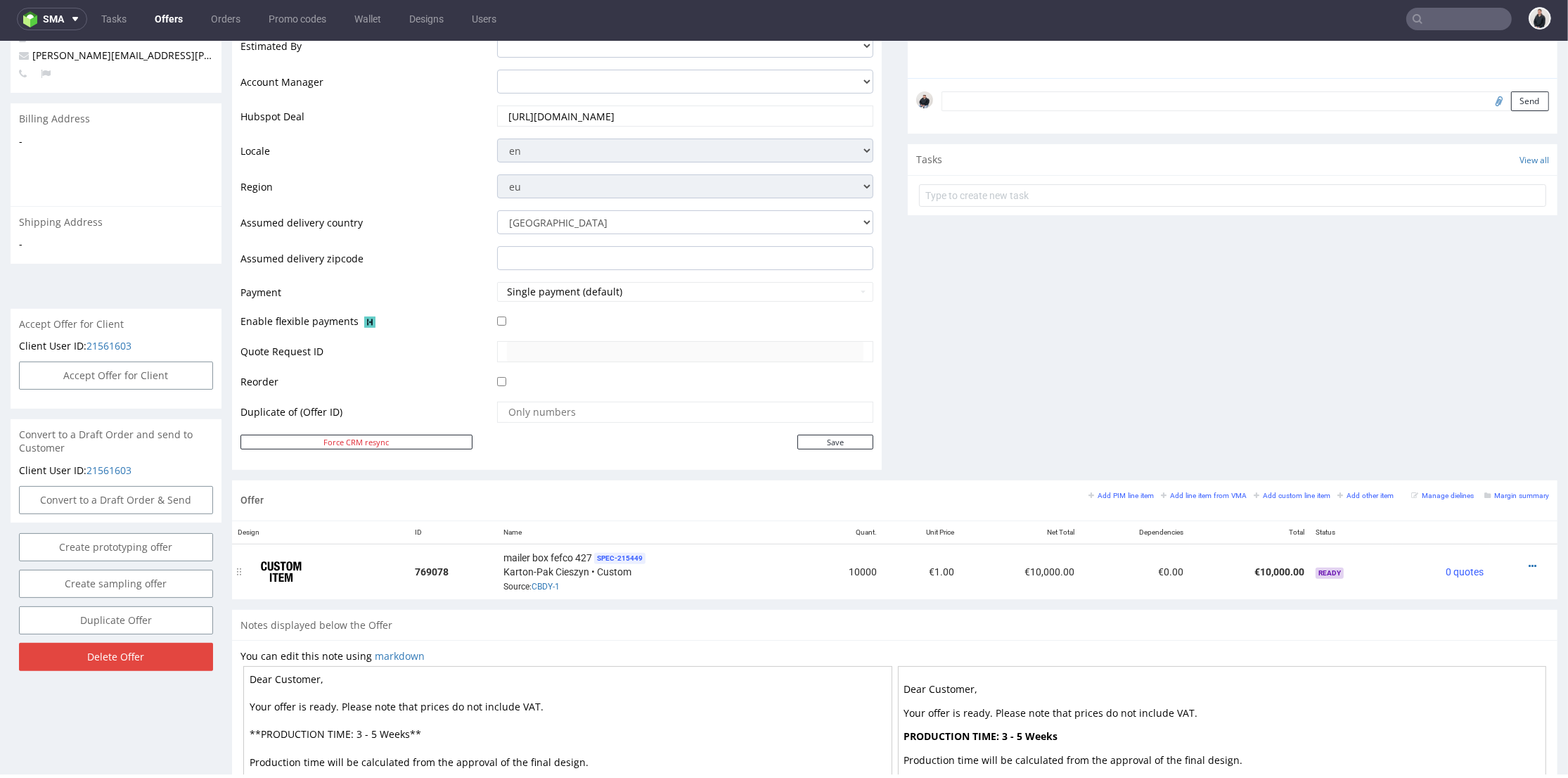
click at [1529, 561] on icon at bounding box center [1532, 566] width 8 height 10
click at [1459, 411] on span "Edit item price" at bounding box center [1469, 410] width 113 height 14
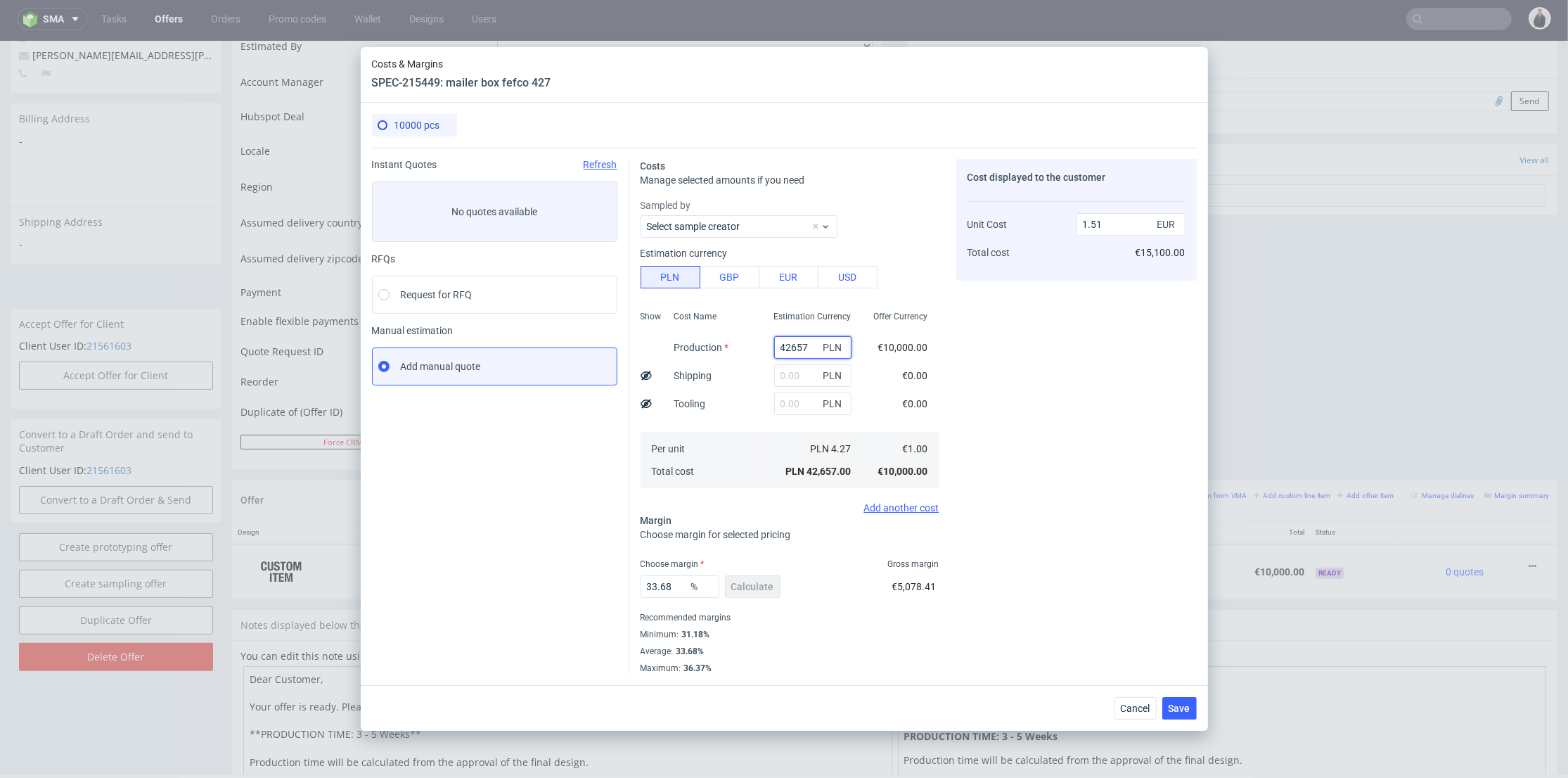
click at [784, 344] on input "42657" at bounding box center [813, 347] width 77 height 23
paste input "9300"
type input "9300"
type input "0.33"
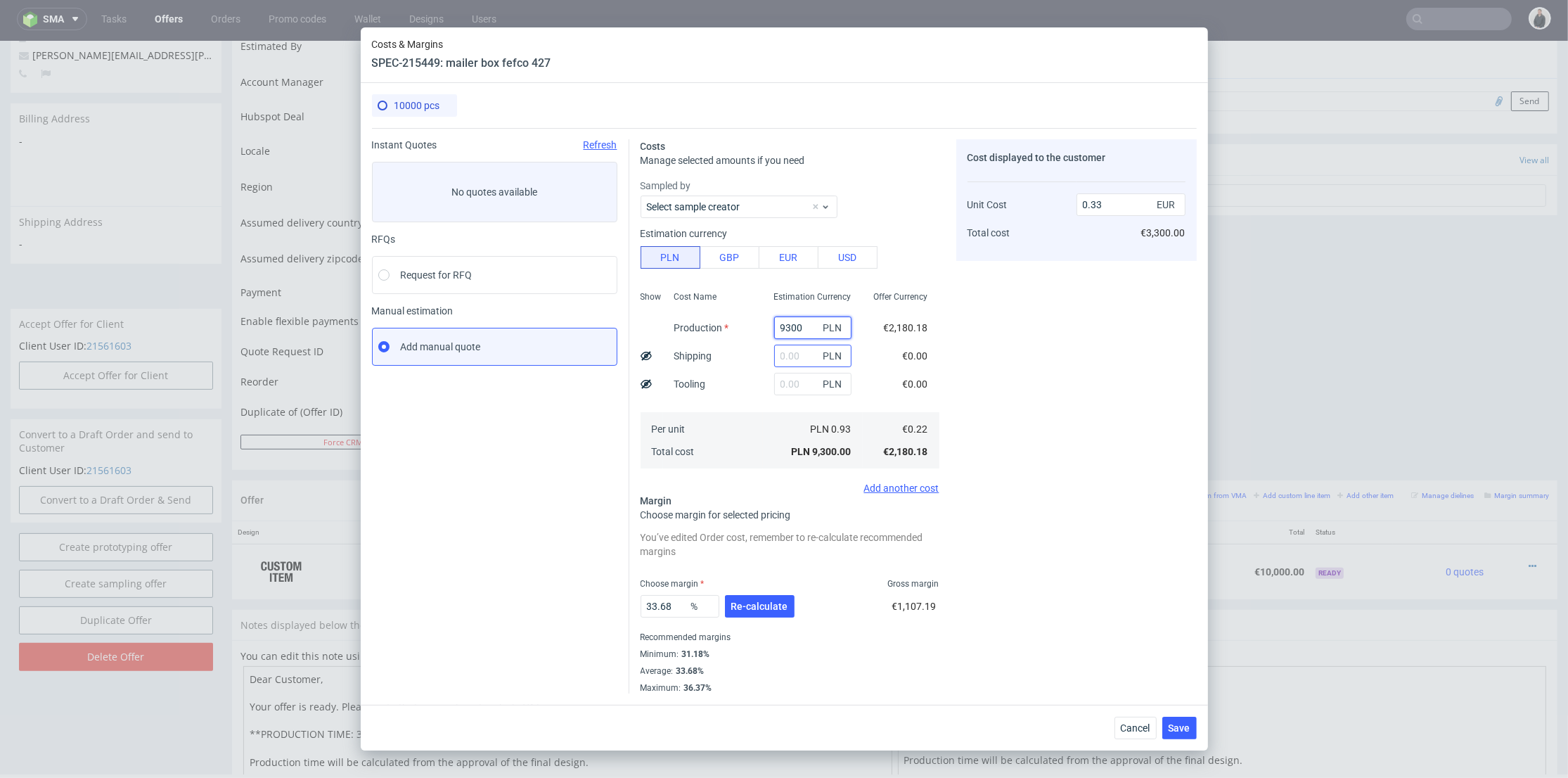
type input "9300"
click at [786, 353] on input "text" at bounding box center [813, 356] width 77 height 23
type input "1100"
drag, startPoint x: 737, startPoint y: 397, endPoint x: 746, endPoint y: 423, distance: 27.5
click at [737, 397] on div "Cost Name Production Shipping Tooling Per unit Total cost" at bounding box center [713, 378] width 100 height 185
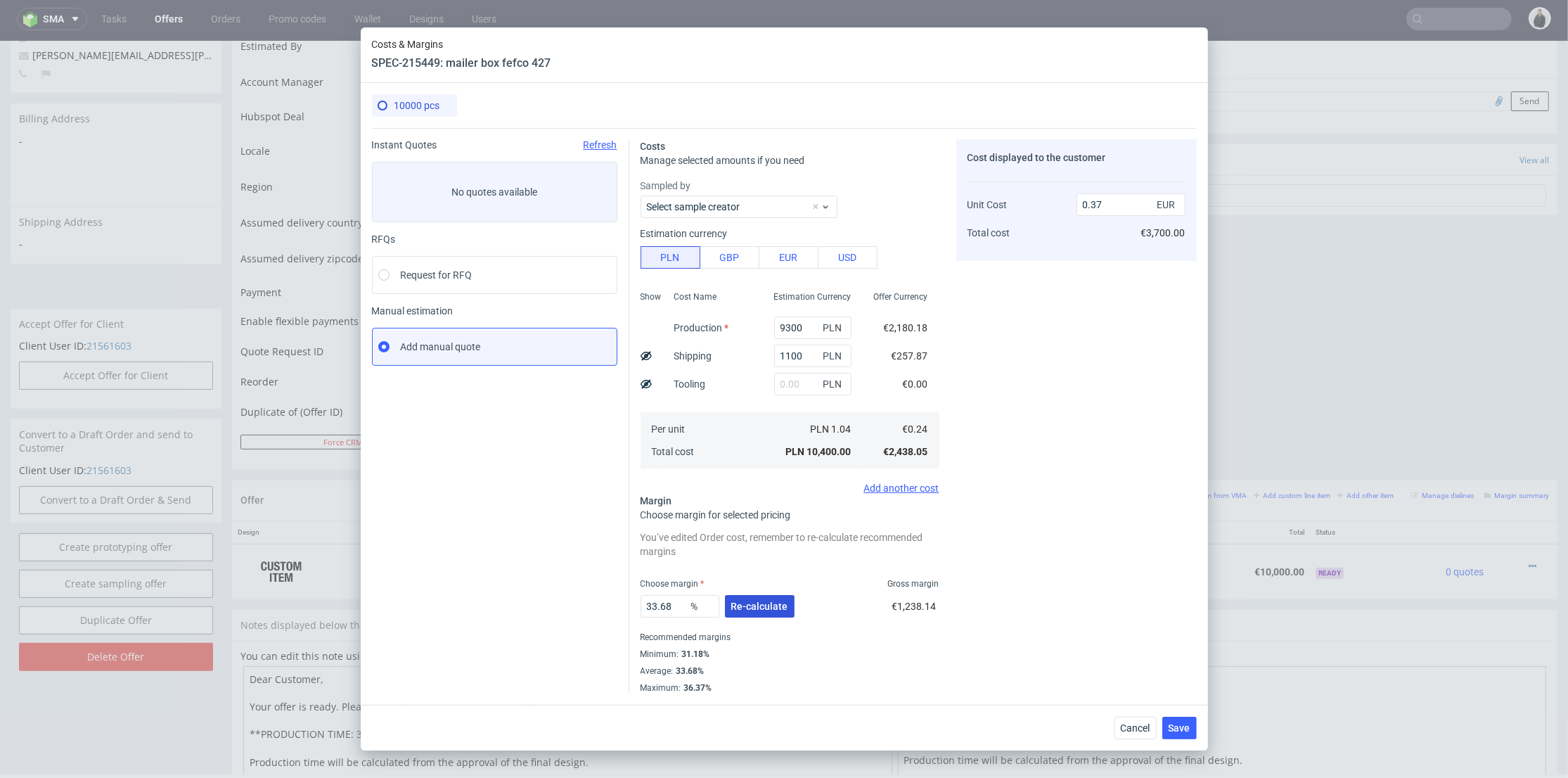
click at [759, 595] on button "Re-calculate" at bounding box center [760, 606] width 70 height 23
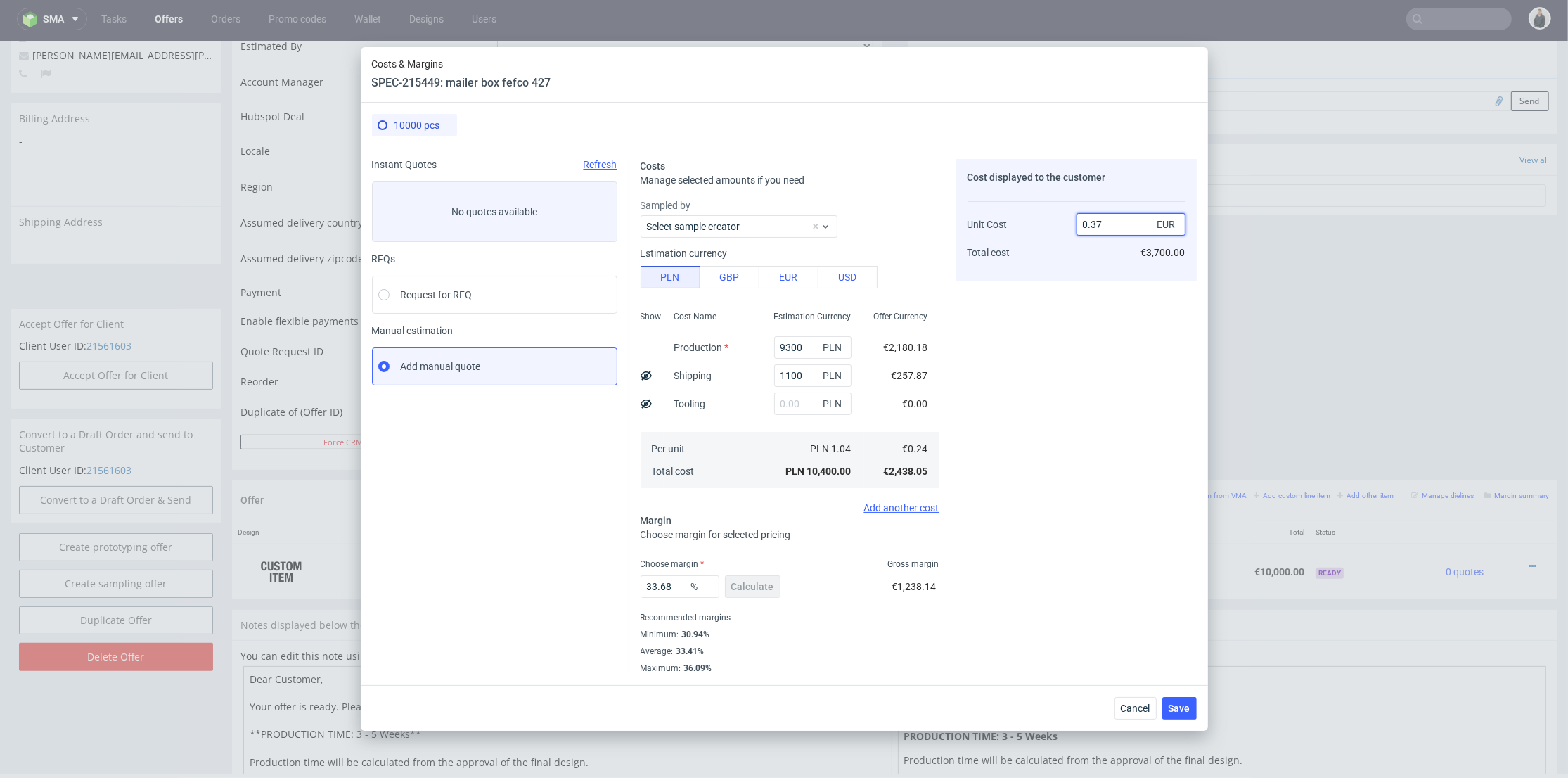
drag, startPoint x: 1097, startPoint y: 224, endPoint x: 1105, endPoint y: 224, distance: 8.0
click at [1105, 224] on input "0.37" at bounding box center [1131, 225] width 109 height 23
type input "0.44"
type input "45.45454545454545"
click at [1091, 307] on div "Cost displayed to the customer Unit Cost Total cost 0.45 EUR €4,500.00" at bounding box center [1076, 416] width 240 height 515
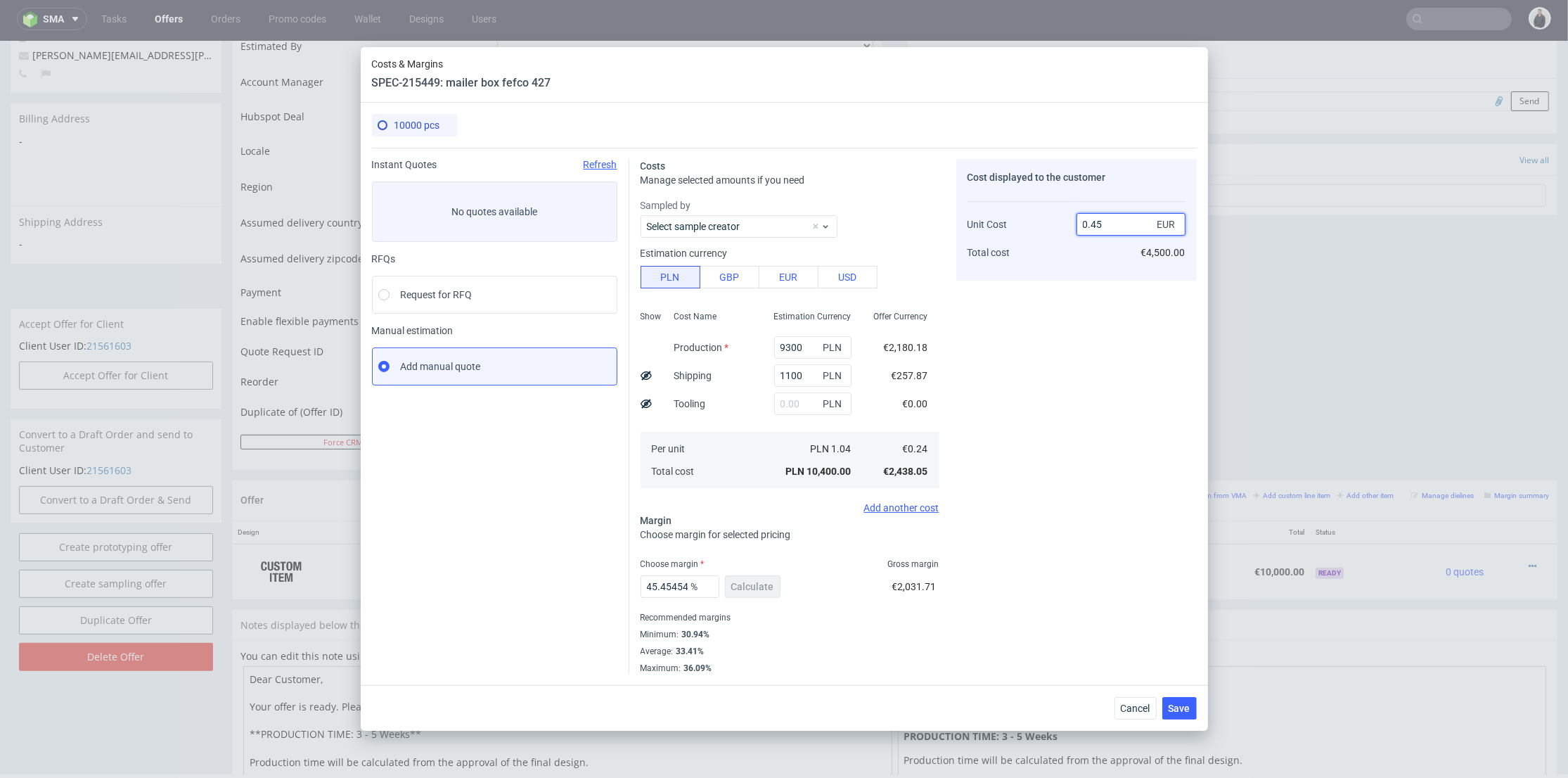
drag, startPoint x: 1095, startPoint y: 227, endPoint x: 1107, endPoint y: 227, distance: 12.0
click at [1107, 227] on input "0.45" at bounding box center [1131, 225] width 109 height 23
type input "0.43"
click at [1043, 399] on div "Cost displayed to the customer Unit Cost Total cost 0.43 EUR €4,500.00" at bounding box center [1076, 416] width 240 height 515
type input "44.18604651162791"
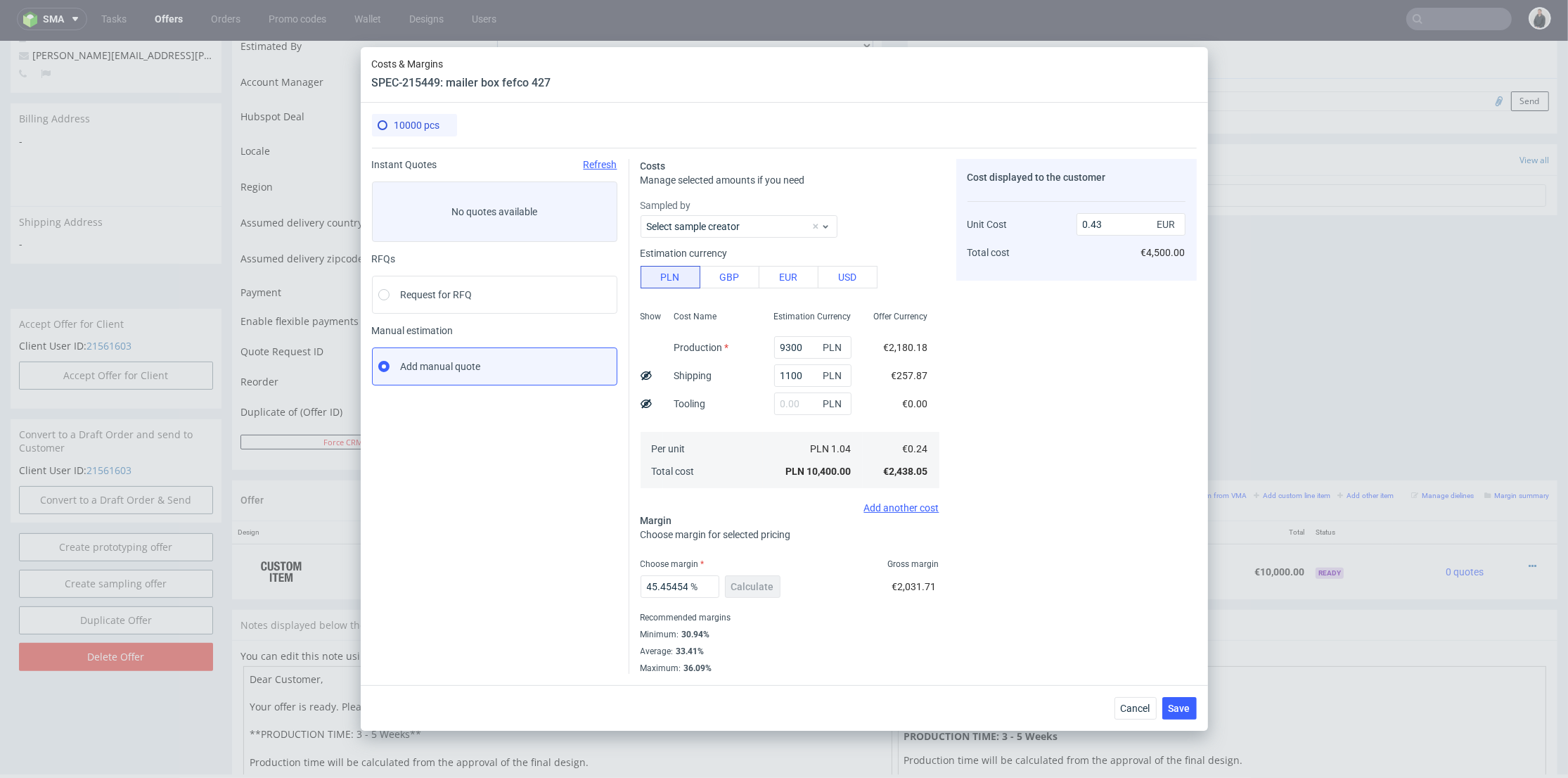
type input "0.44"
drag, startPoint x: 660, startPoint y: 585, endPoint x: 752, endPoint y: 584, distance: 92.0
click at [752, 584] on div "44.18604651162791 % Calculate" at bounding box center [712, 589] width 143 height 39
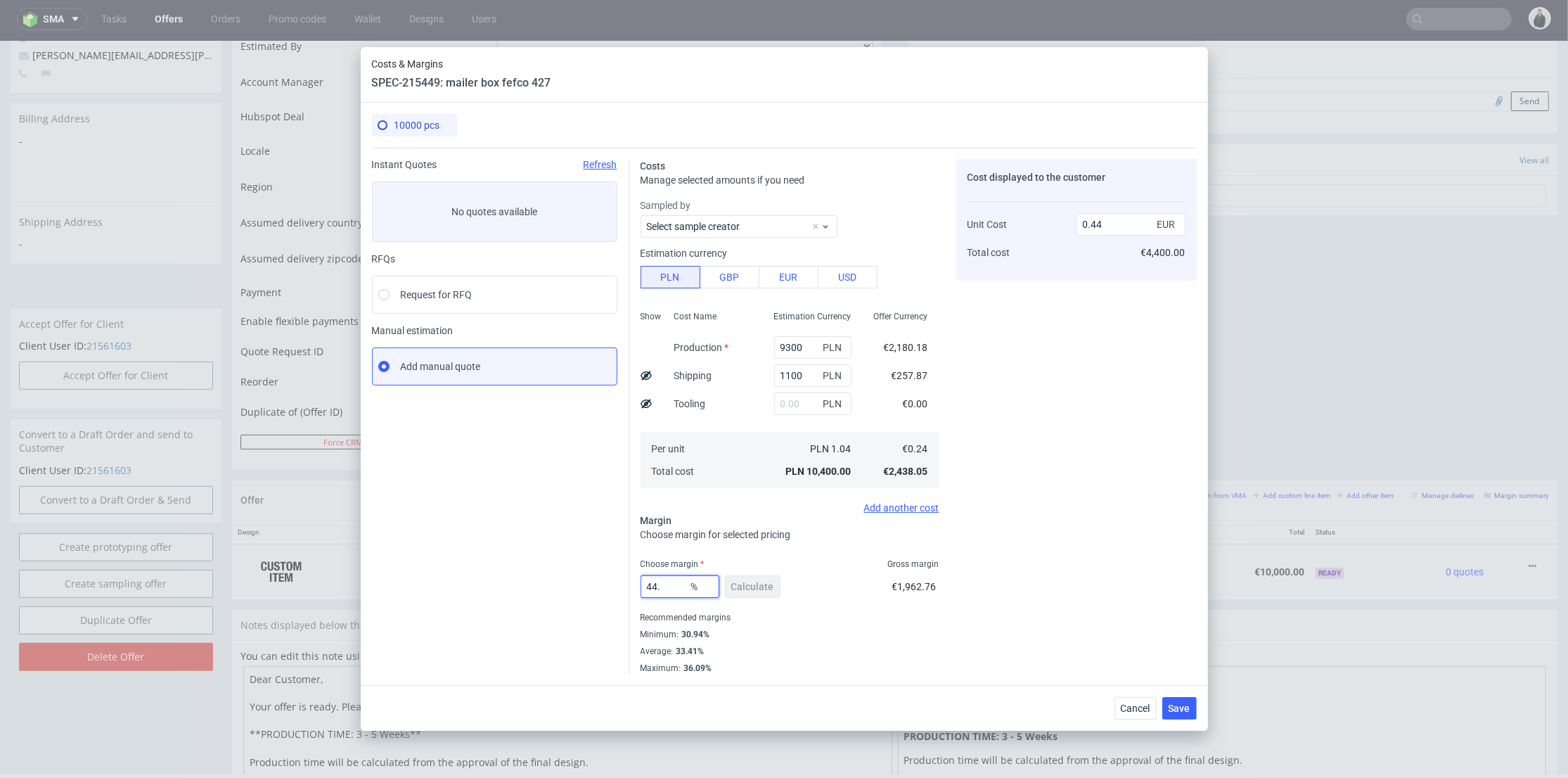
type input "44.7"
type input "0.45"
type input "44.6"
type input "0.44"
type input "44.6"
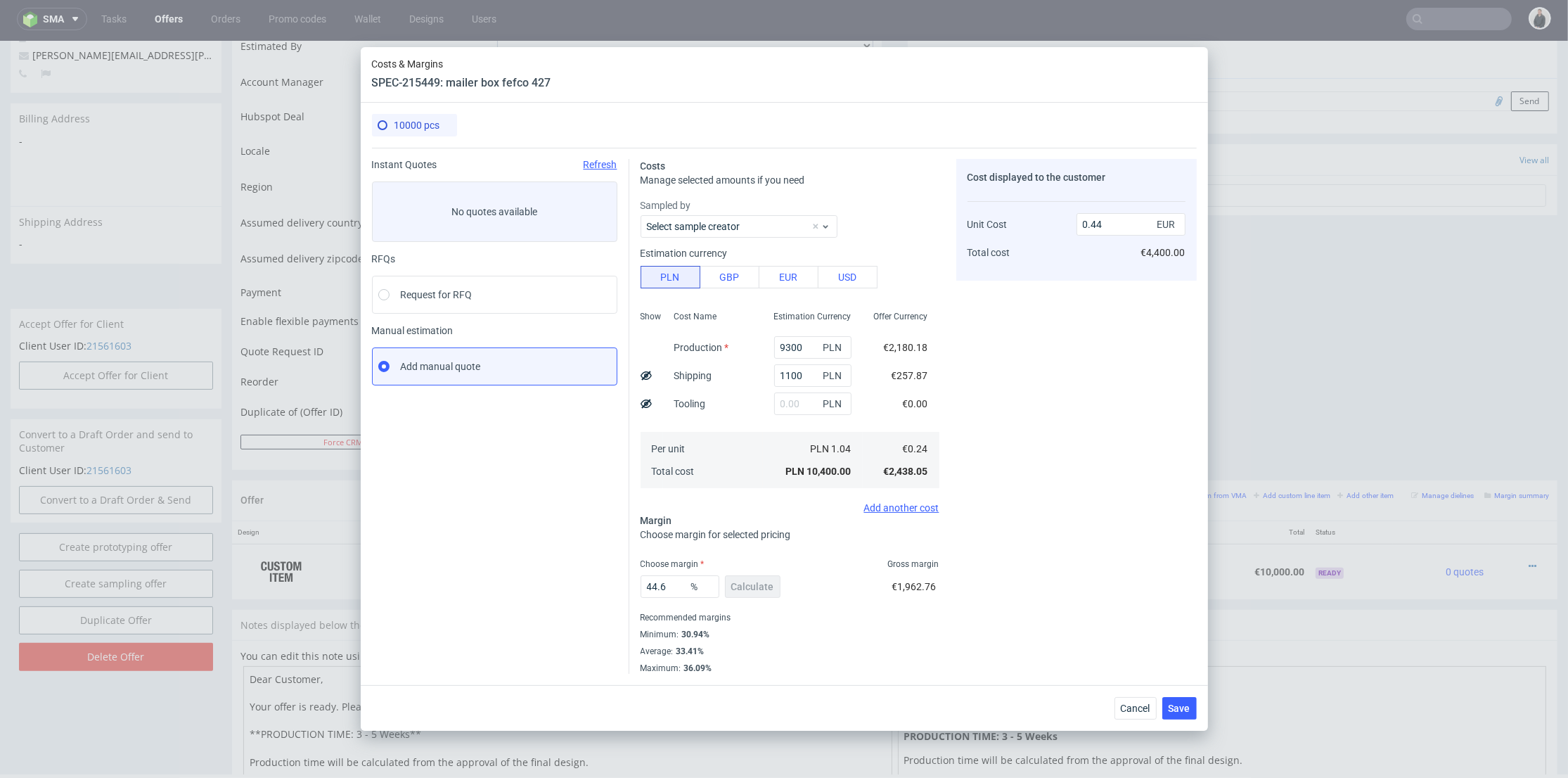
click at [1118, 480] on div "Cost displayed to the customer Unit Cost Total cost 0.44 EUR €4,400.00" at bounding box center [1076, 416] width 240 height 515
click at [1182, 707] on span "Save" at bounding box center [1179, 708] width 22 height 10
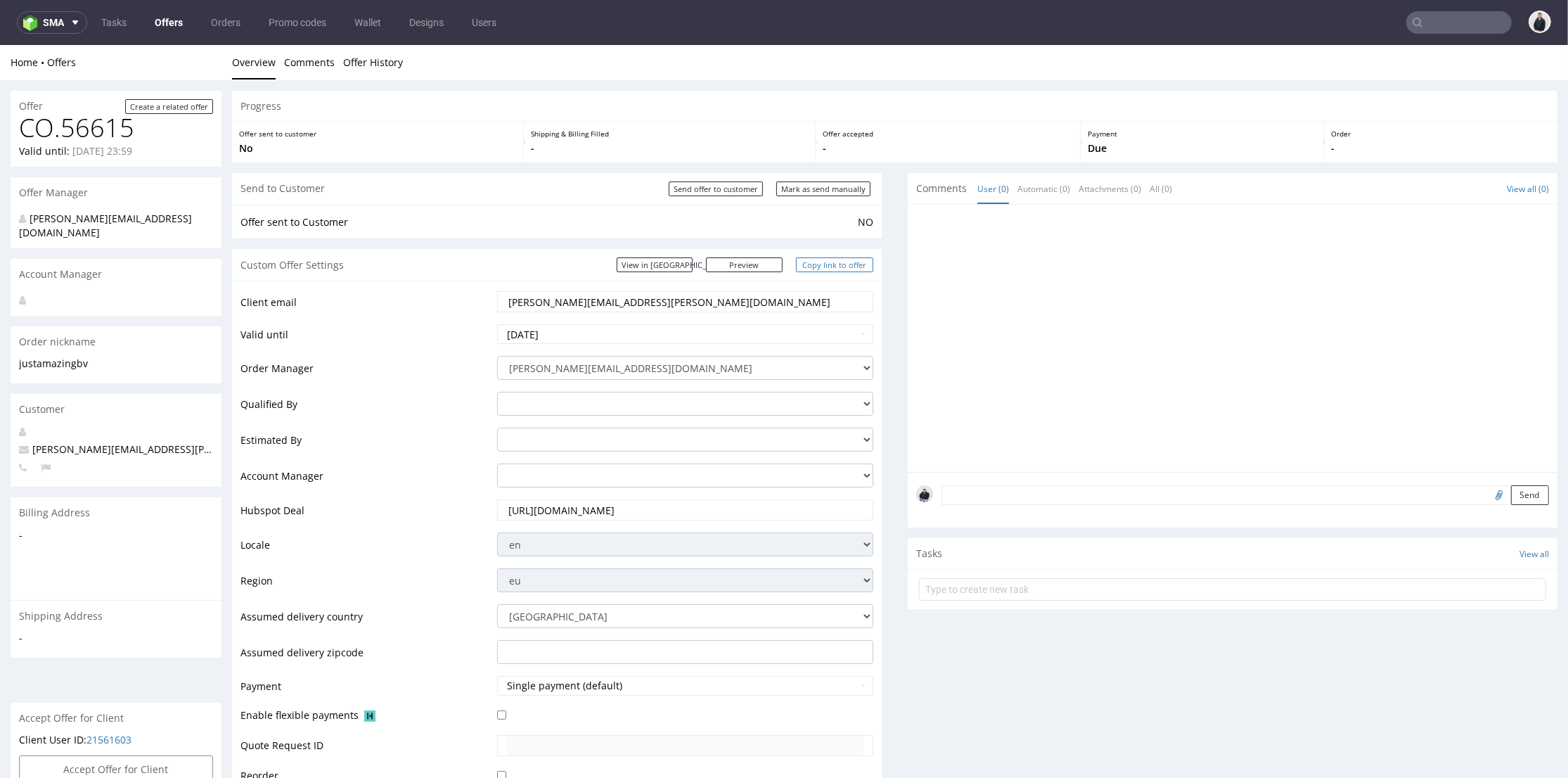
click at [822, 263] on link "Copy link to offer" at bounding box center [834, 265] width 77 height 15
click at [726, 190] on input "Send offer to customer" at bounding box center [716, 188] width 94 height 15
type input "In progress..."
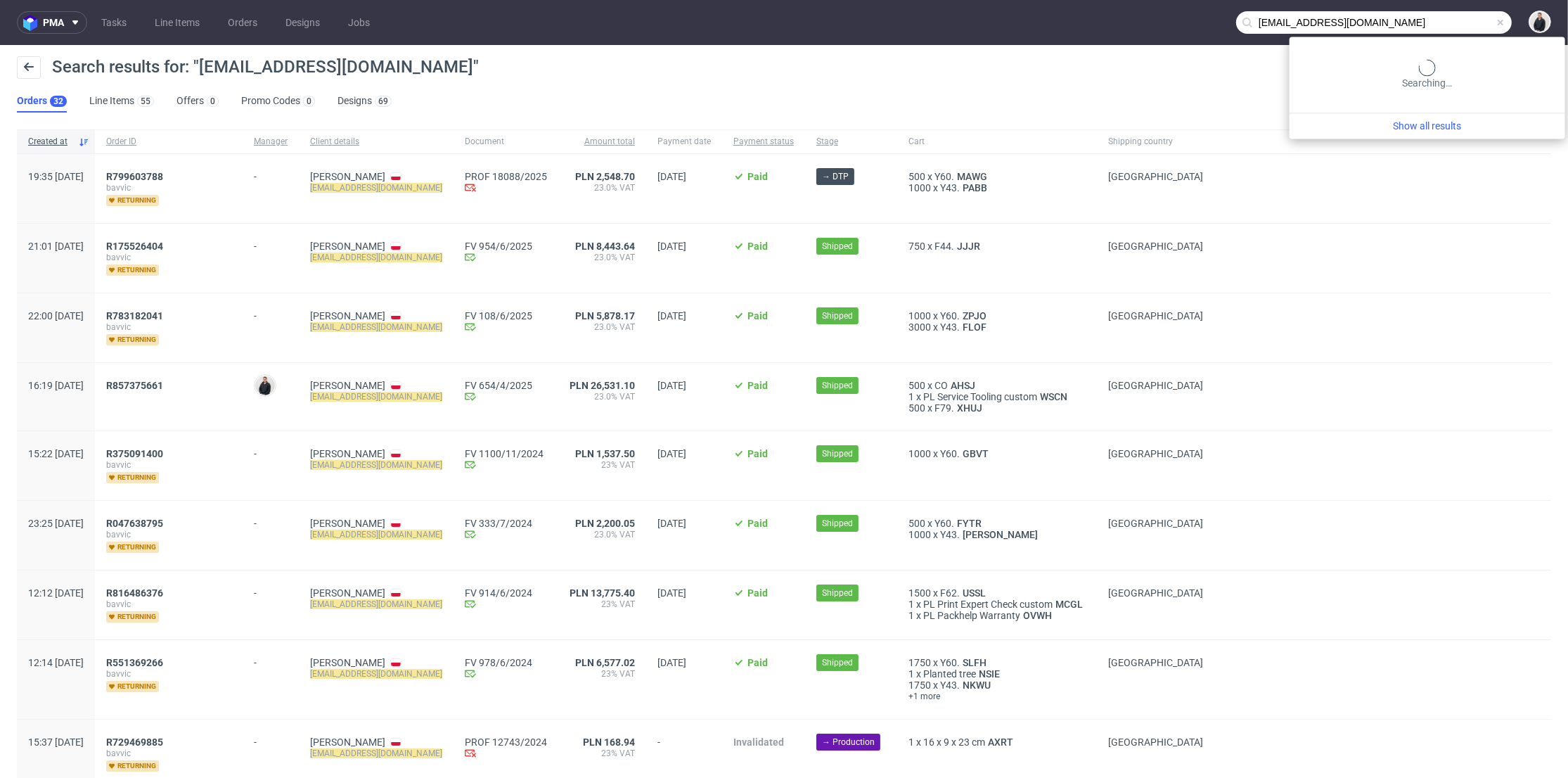
click at [1449, 21] on input "[EMAIL_ADDRESS][DOMAIN_NAME]" at bounding box center [1373, 23] width 276 height 23
type input "[PERSON_NAME][EMAIL_ADDRESS][PERSON_NAME][DOMAIN_NAME]"
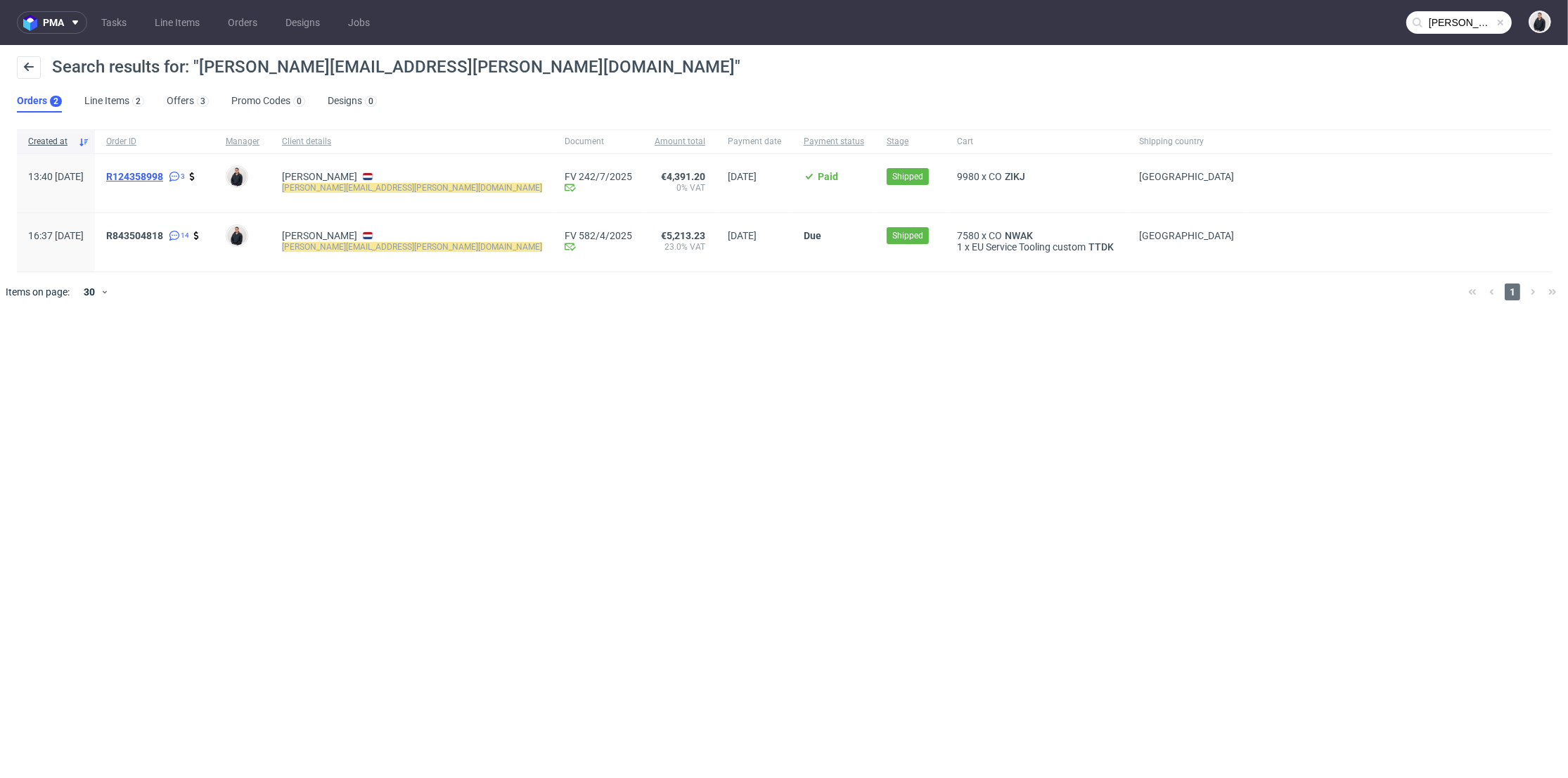
click at [163, 179] on span "R124358998" at bounding box center [135, 177] width 57 height 11
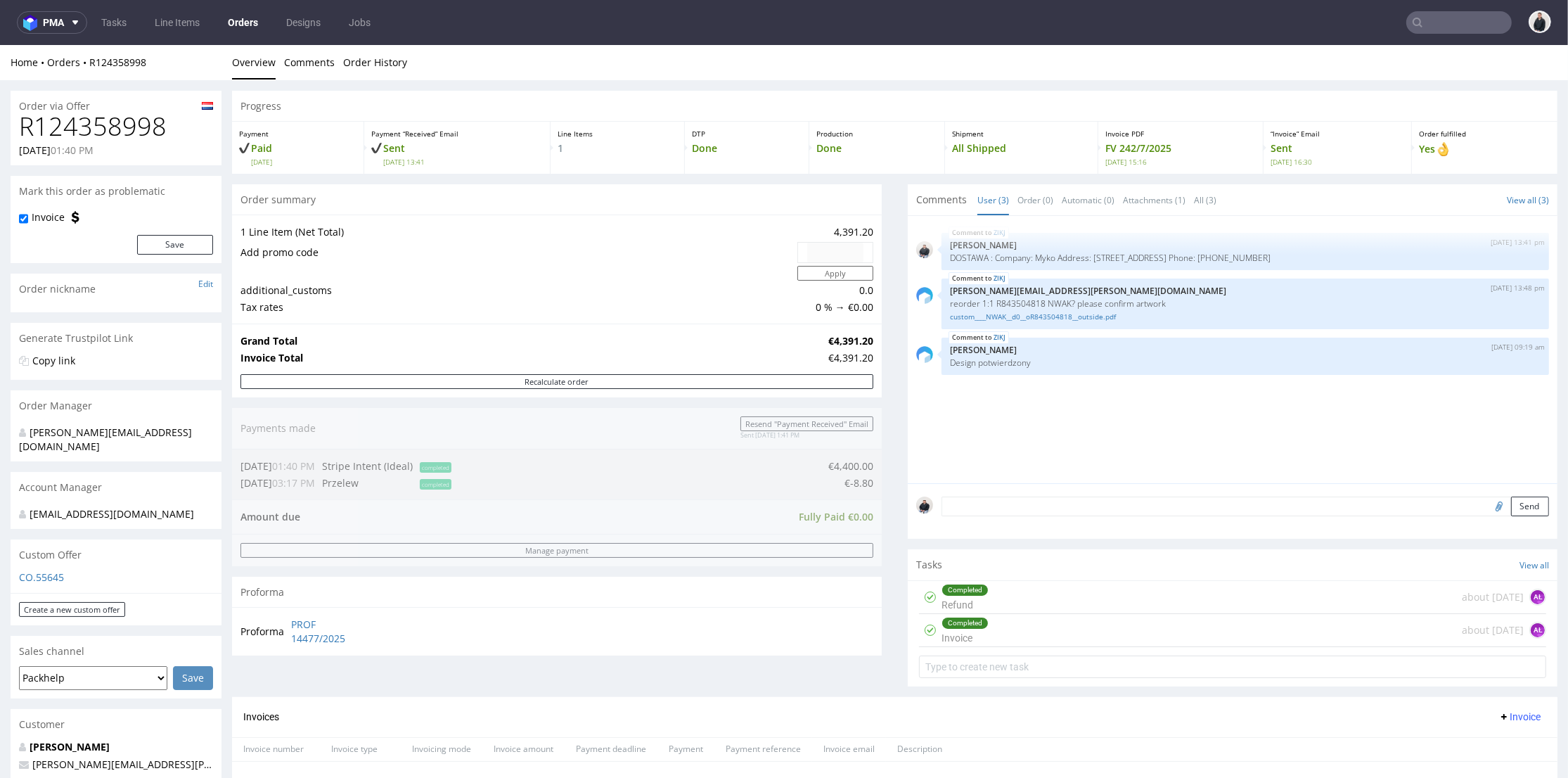
scroll to position [234, 0]
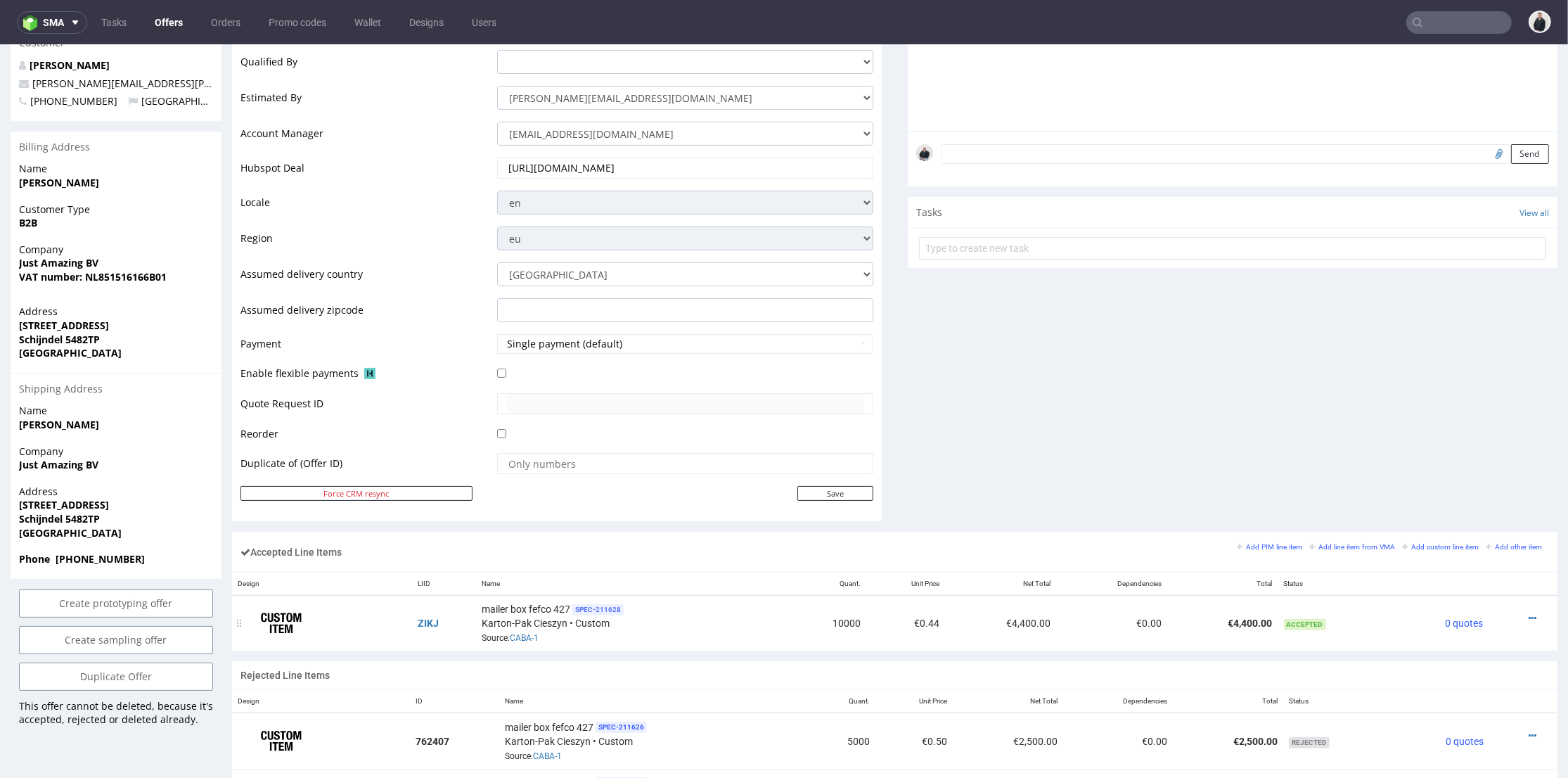
scroll to position [625, 0]
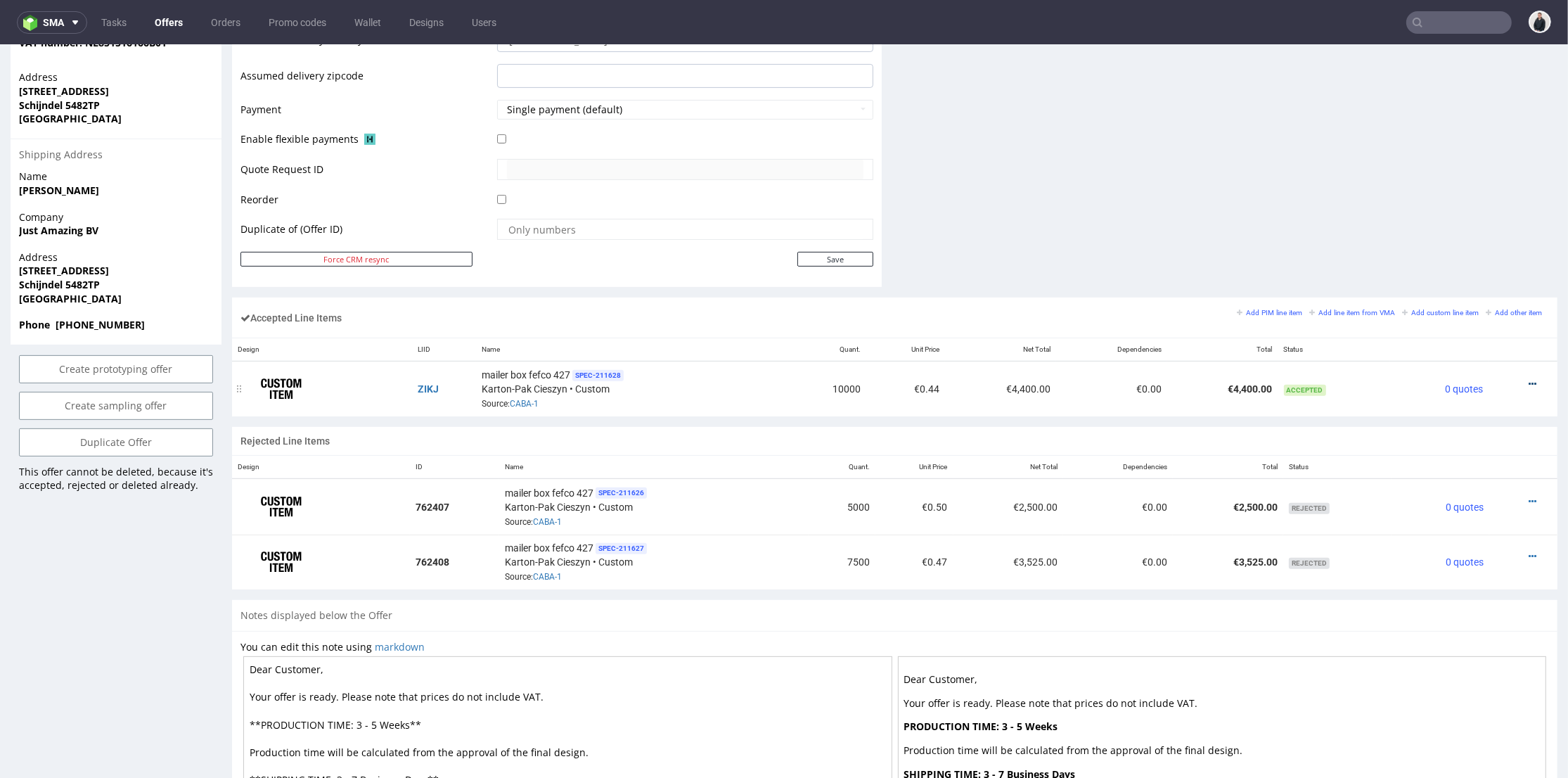
click at [1529, 380] on icon at bounding box center [1532, 384] width 8 height 10
click at [1463, 259] on li "Edit item price" at bounding box center [1470, 252] width 124 height 25
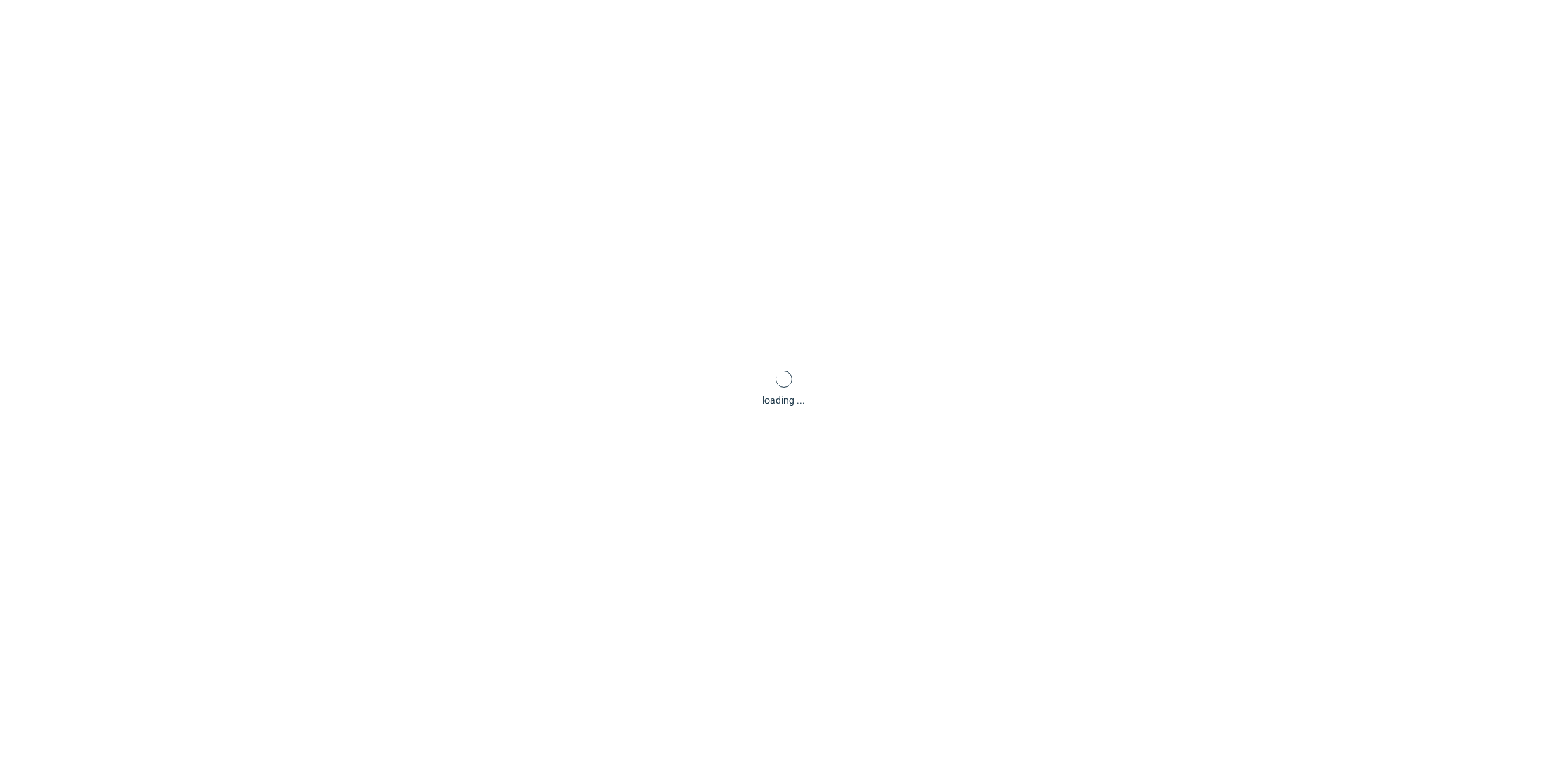
scroll to position [0, 0]
